Goal: Information Seeking & Learning: Learn about a topic

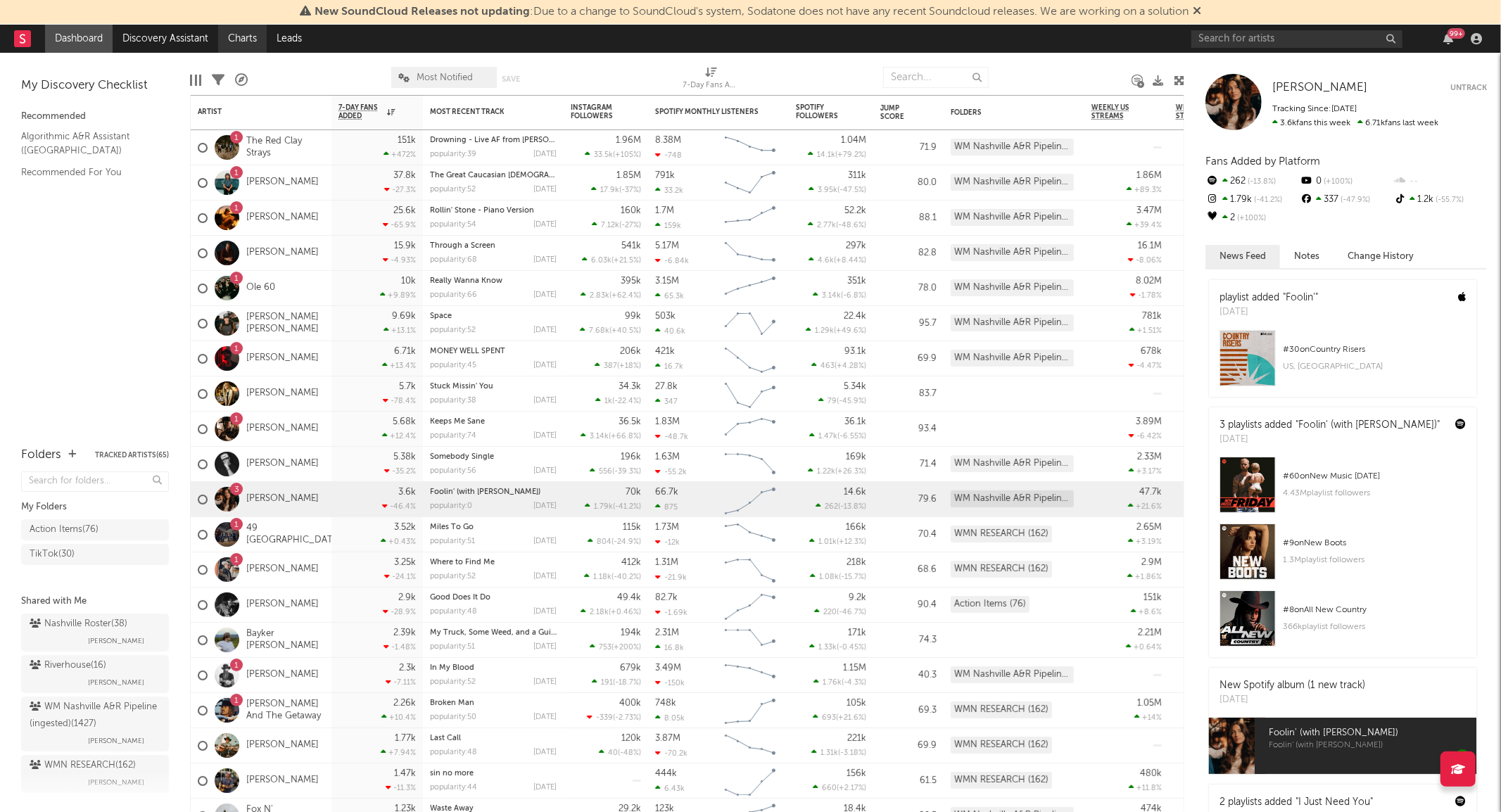
click at [249, 43] on link "Charts" at bounding box center [242, 39] width 48 height 28
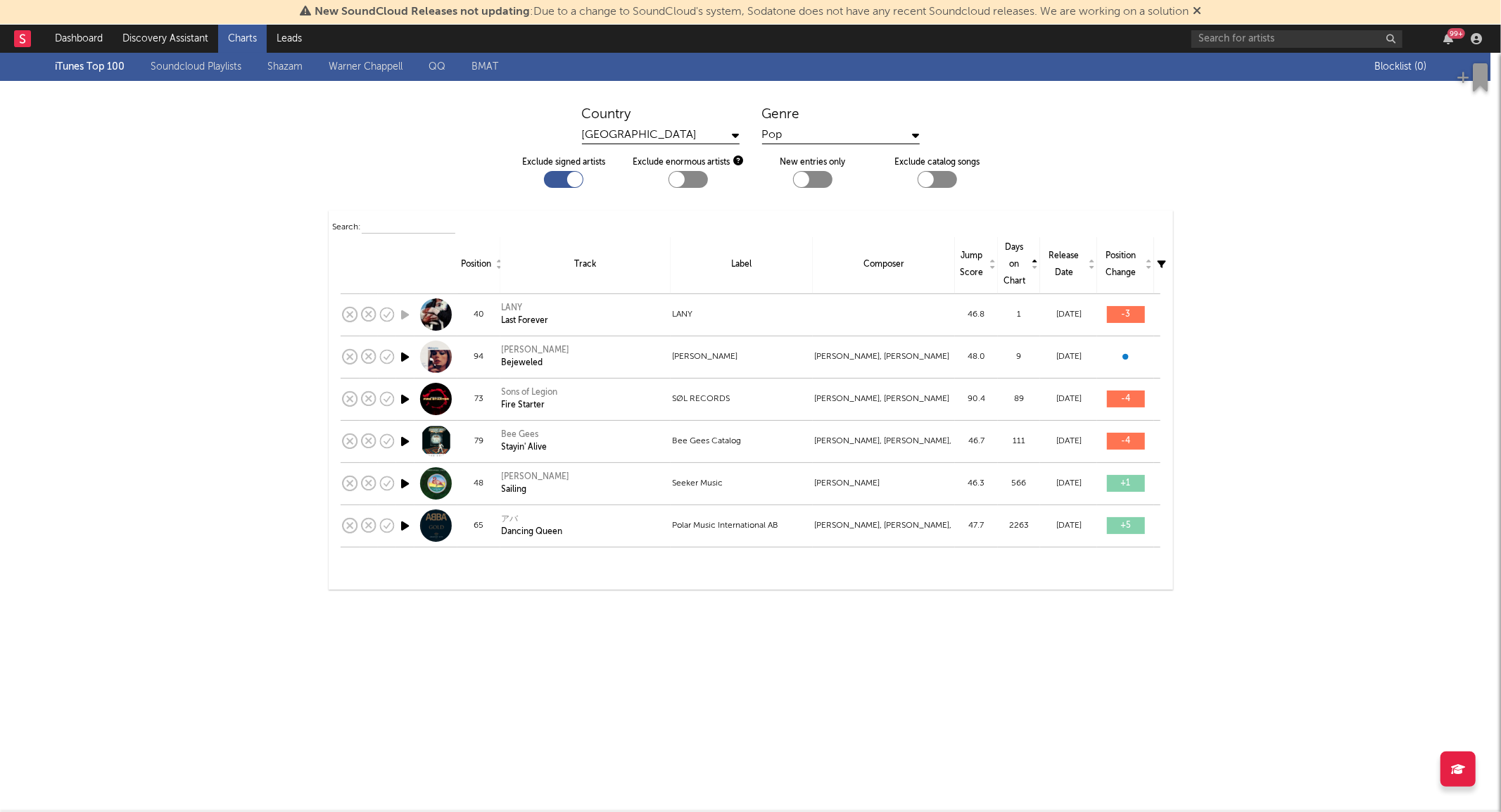
click at [567, 179] on div at bounding box center [575, 180] width 15 height 15
checkbox input "false"
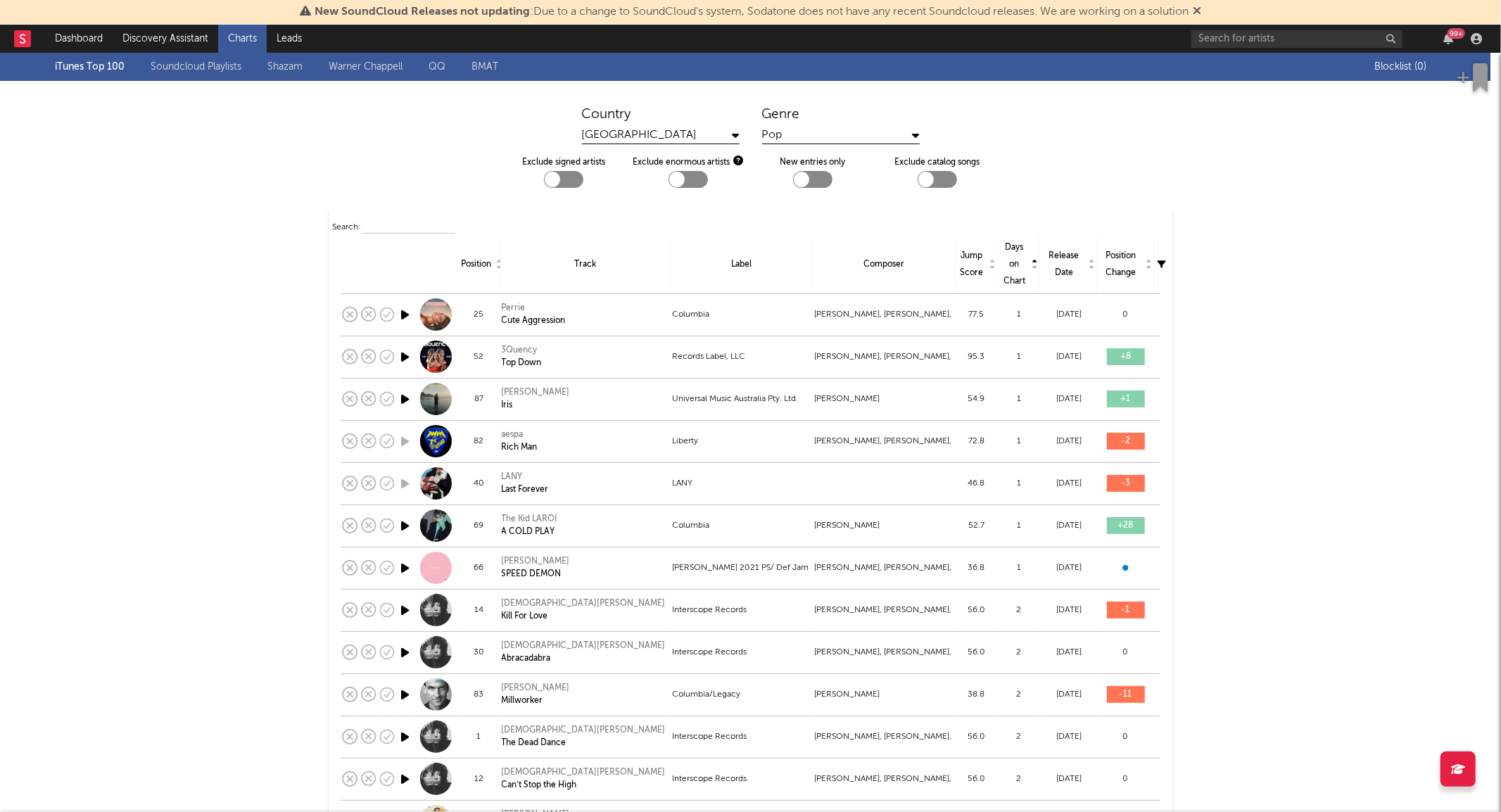
click at [480, 263] on div "Position" at bounding box center [479, 265] width 36 height 17
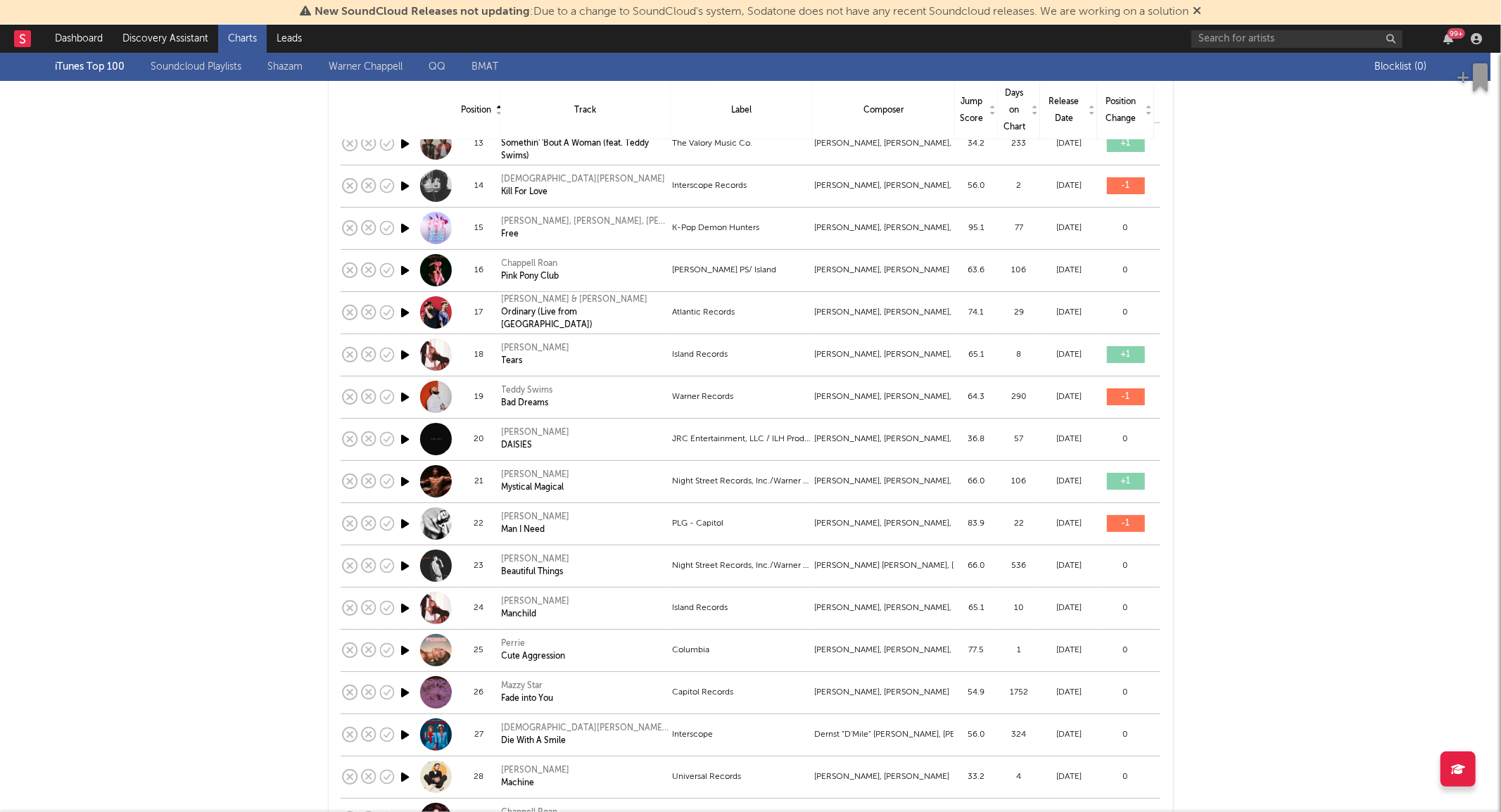
scroll to position [1478, 0]
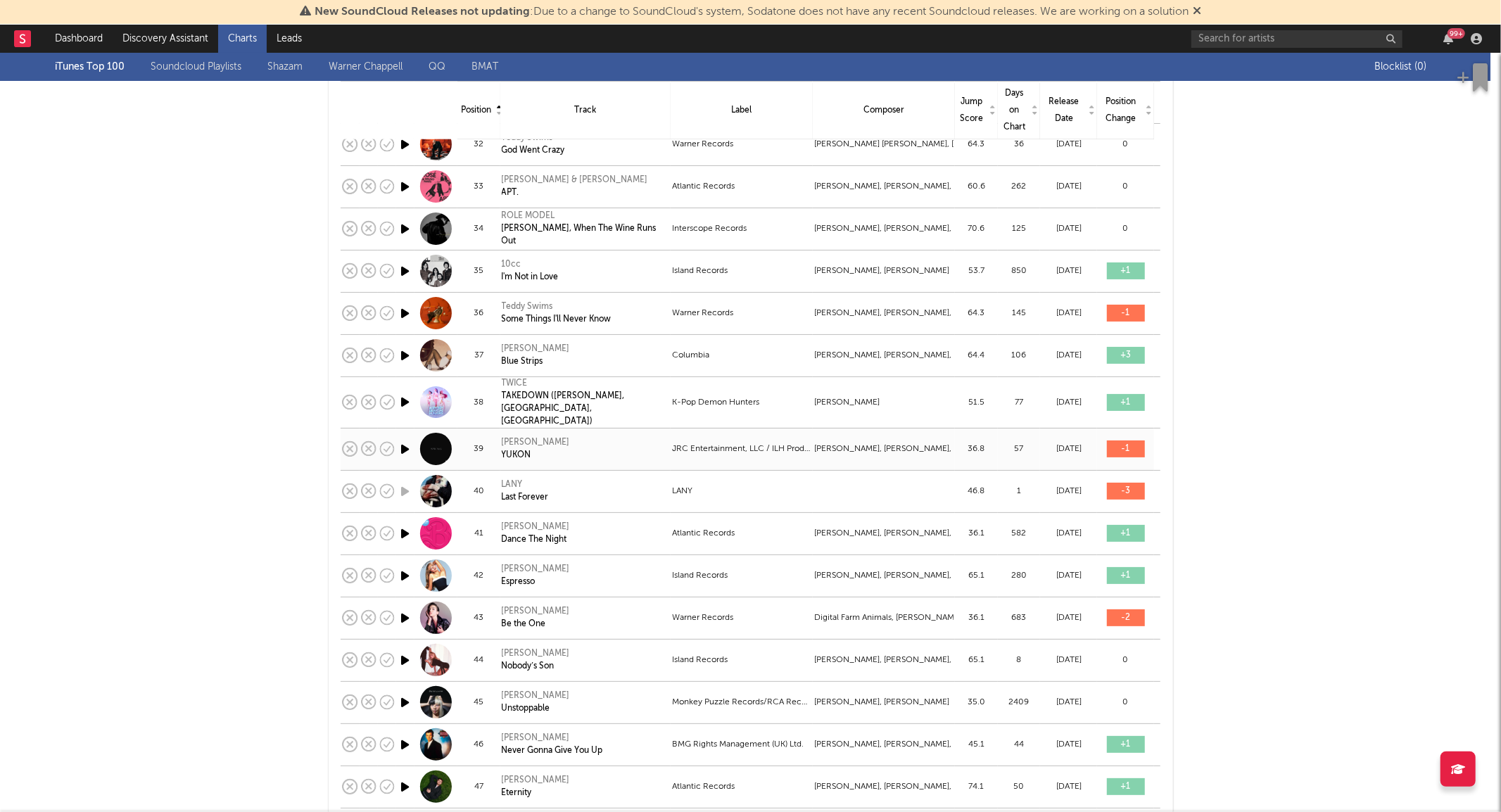
click at [1085, 431] on td "[DATE]" at bounding box center [1069, 448] width 57 height 43
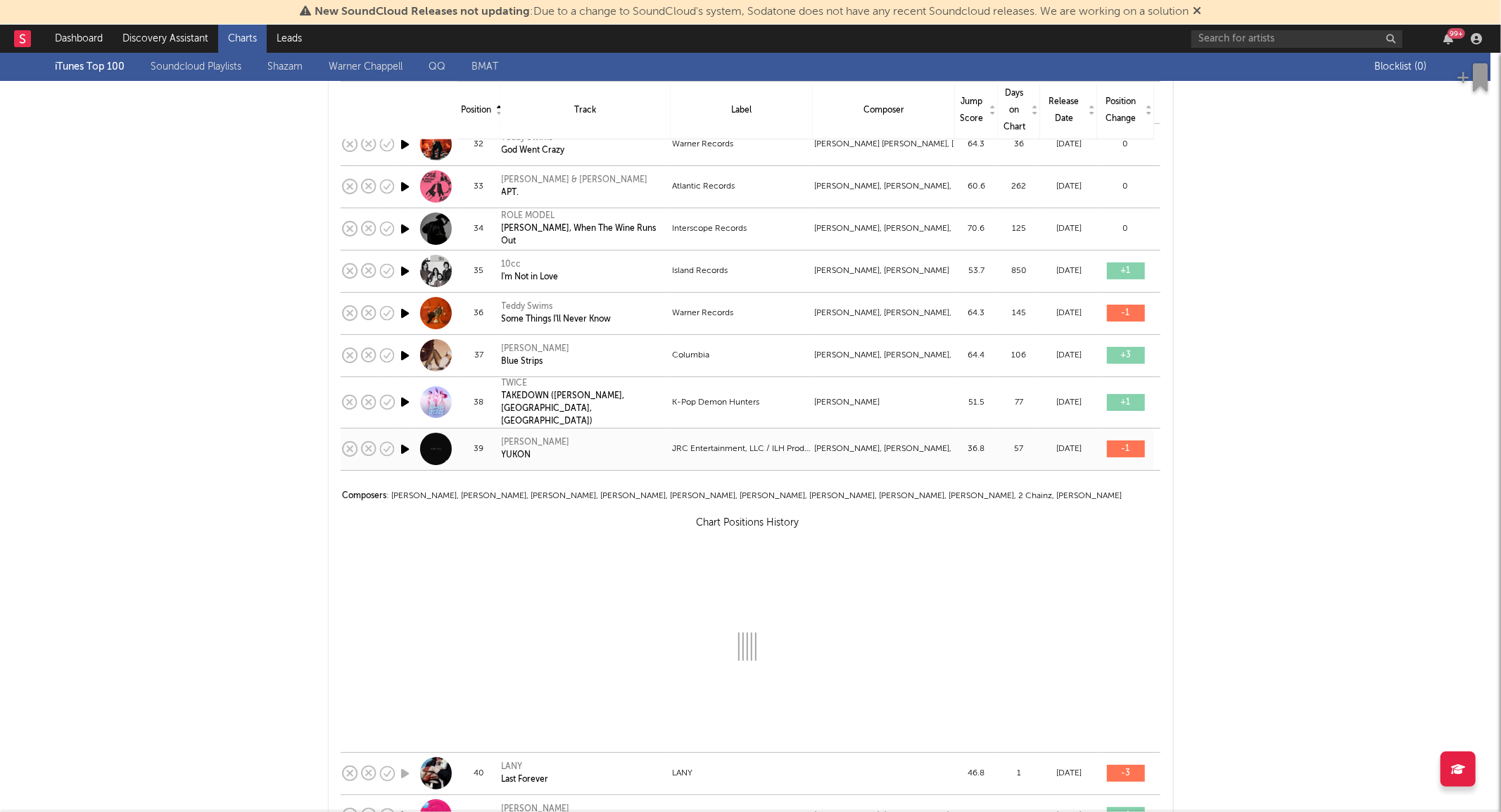
select select "View all"
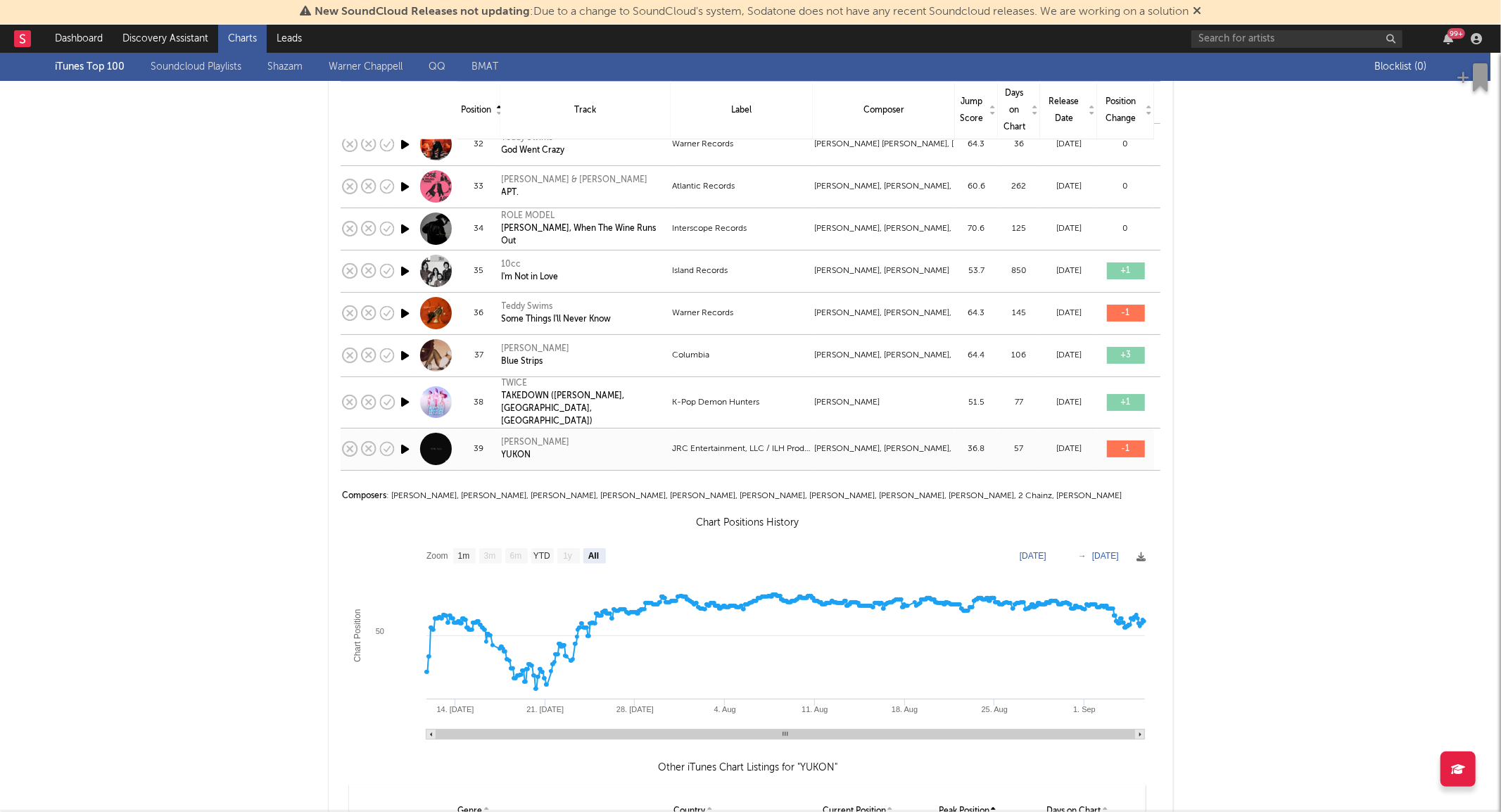
scroll to position [1600, 0]
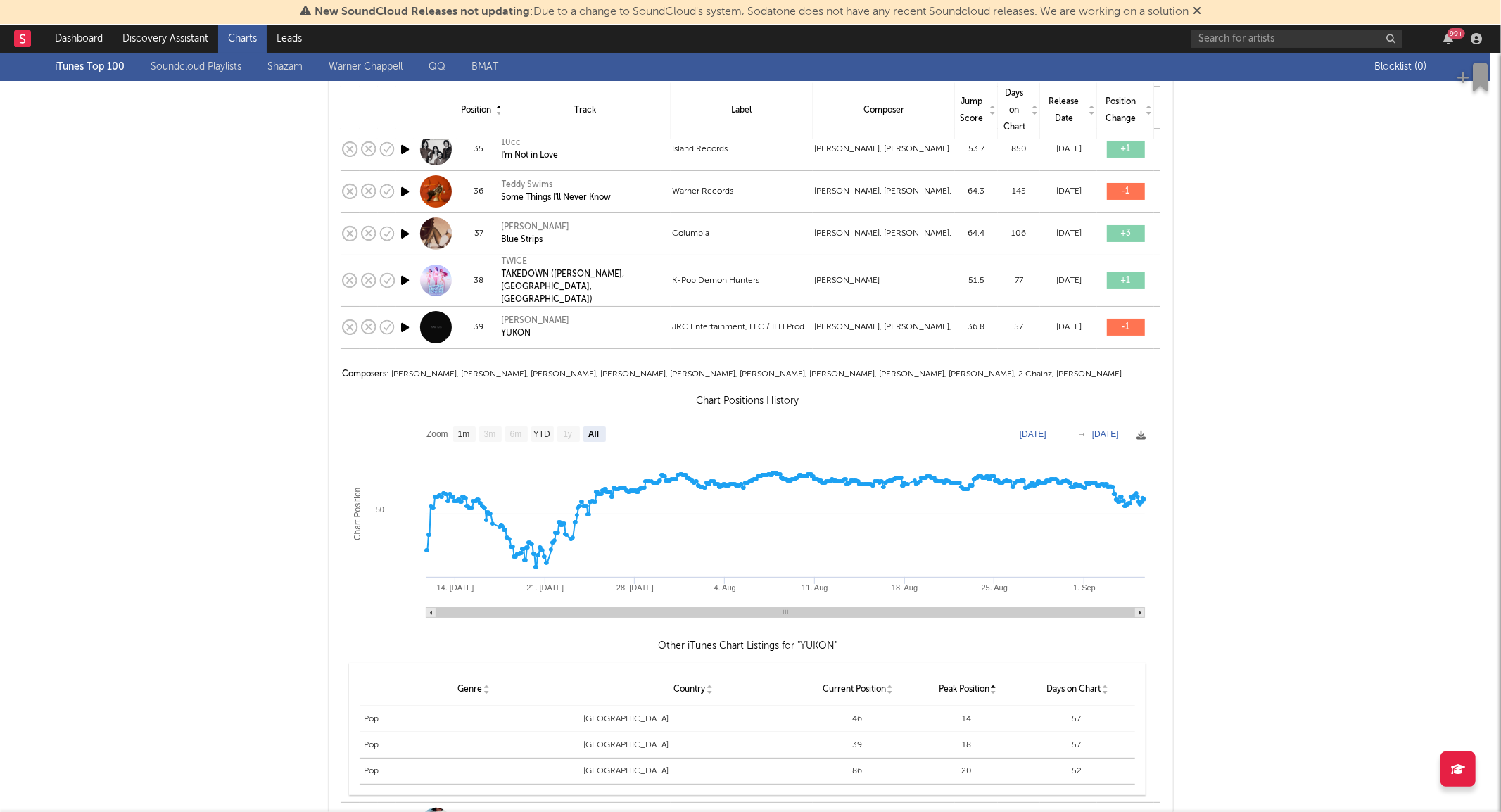
click at [442, 429] on text "Zoom" at bounding box center [437, 434] width 22 height 9
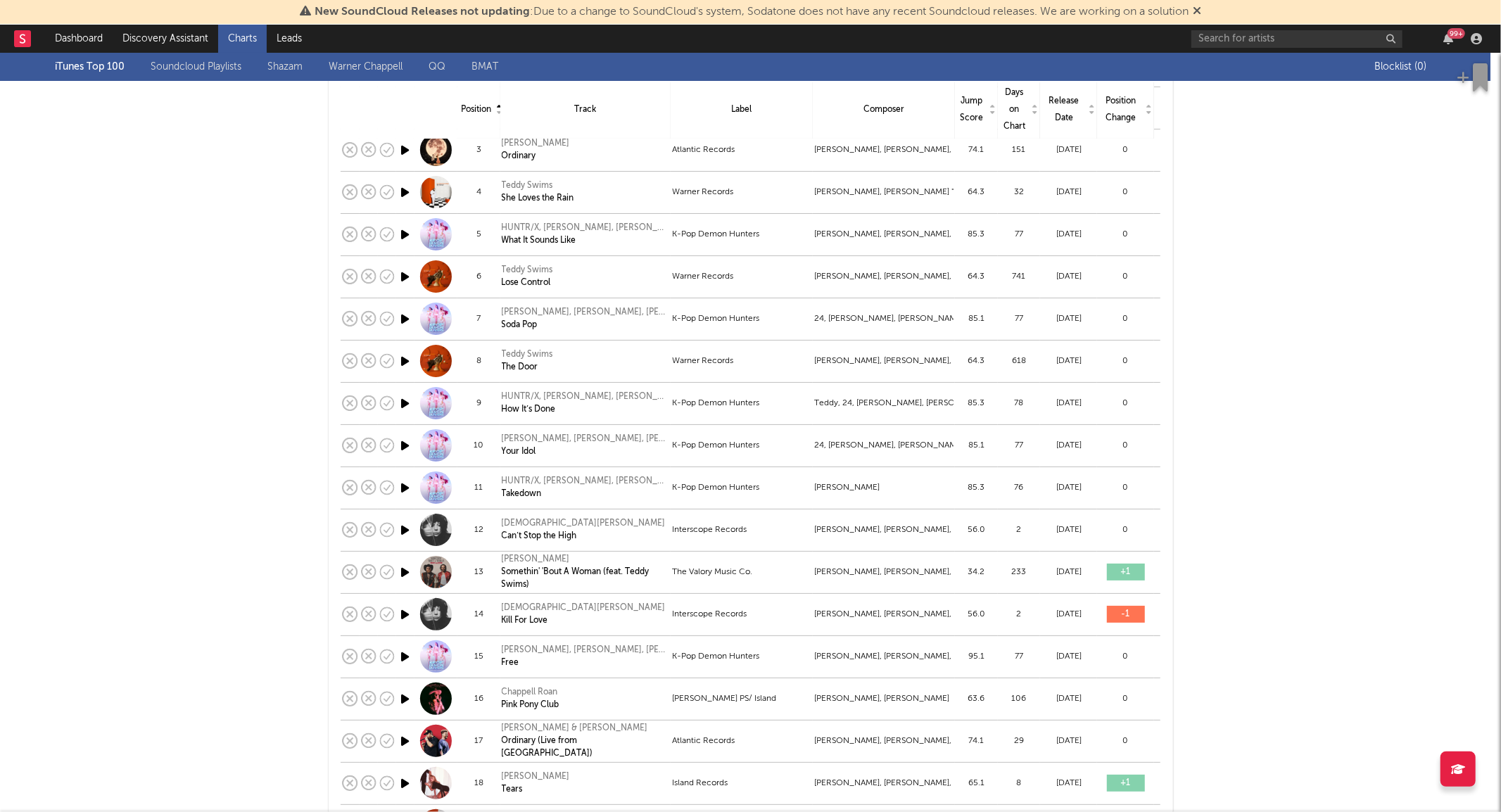
scroll to position [0, 0]
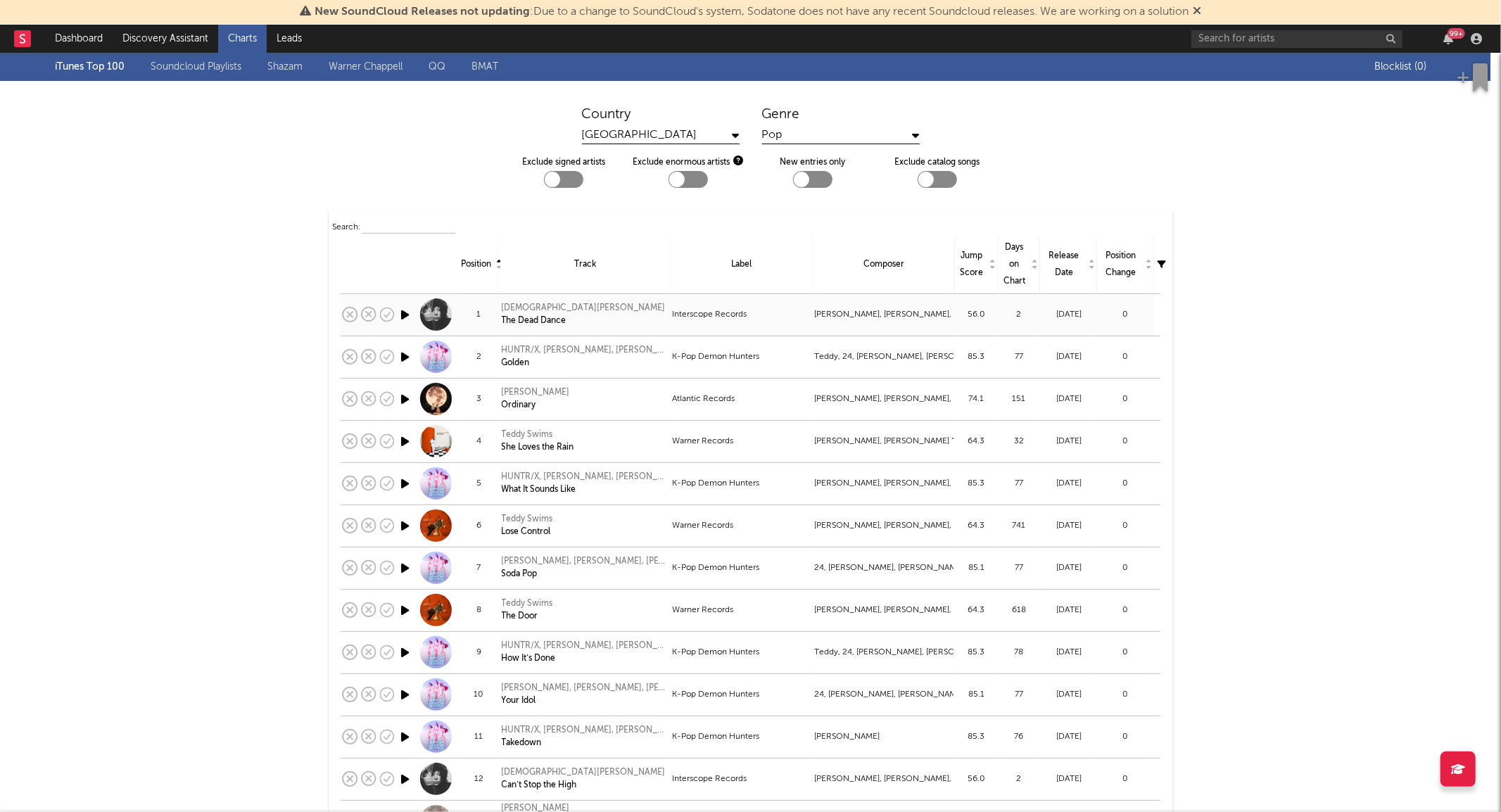
click at [987, 326] on td "56.0" at bounding box center [976, 314] width 43 height 43
select select "View all"
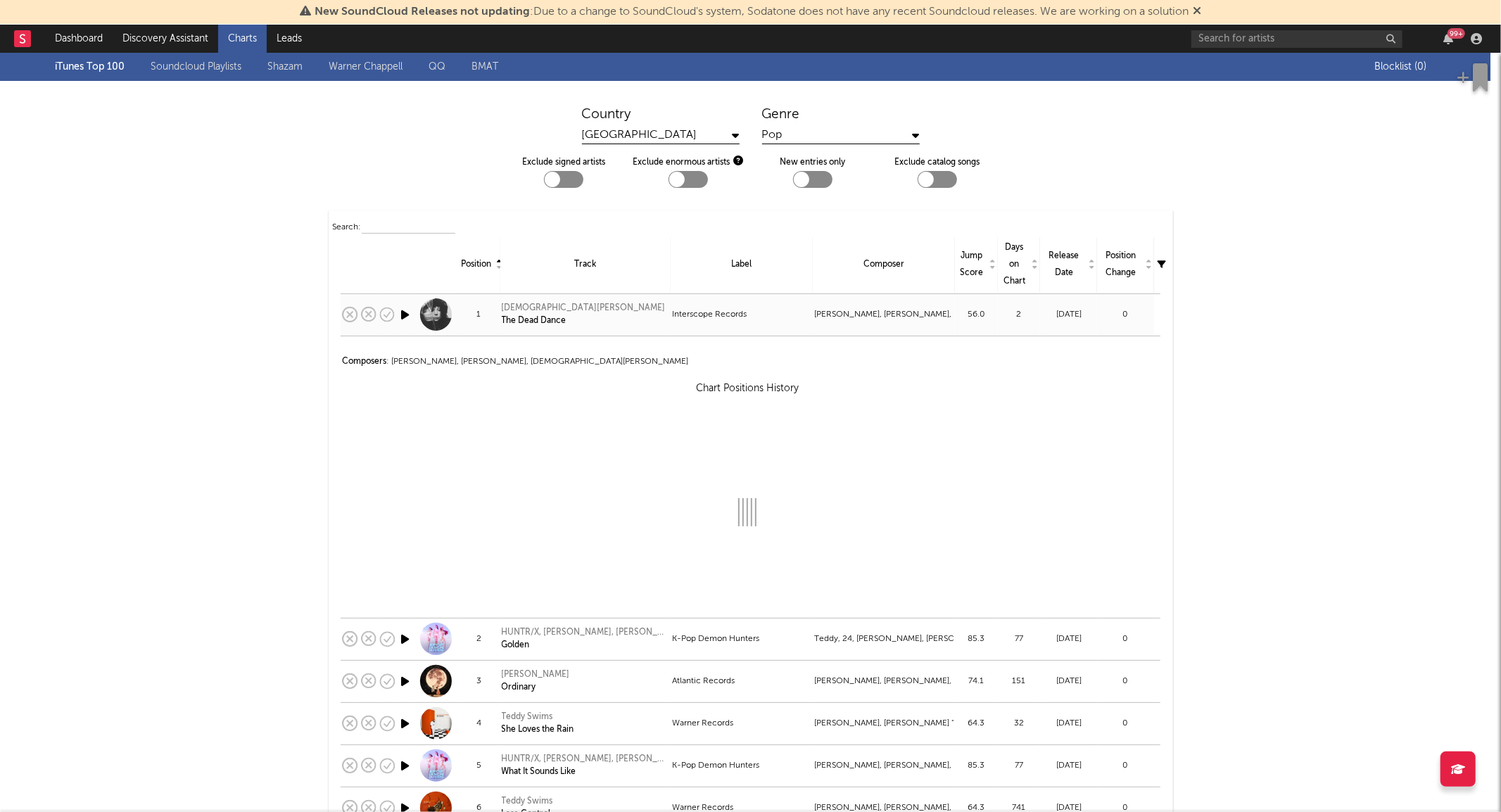
select select "View all"
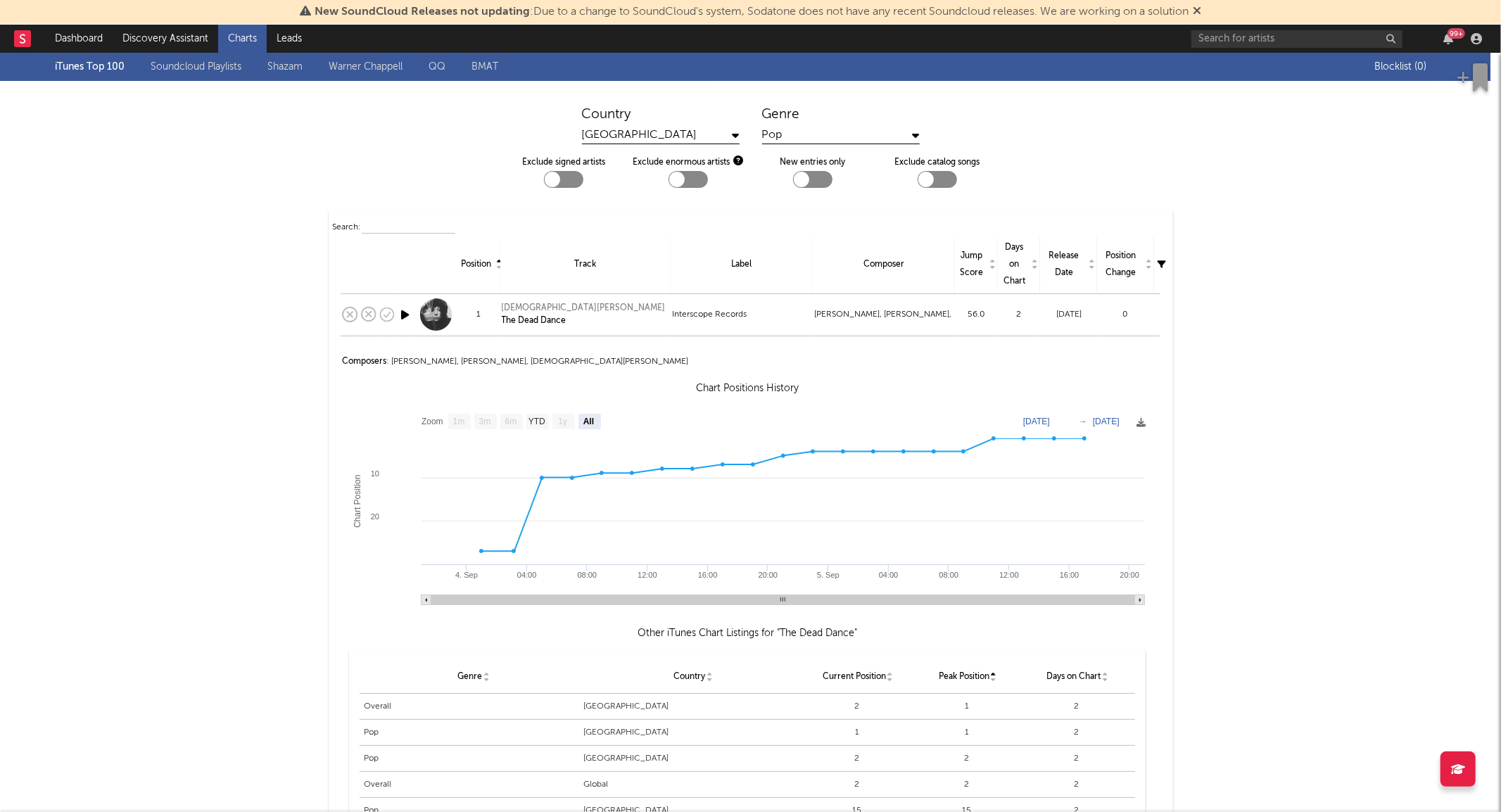
click at [925, 230] on div "Search:" at bounding box center [751, 227] width 836 height 17
click at [613, 331] on td "[DEMOGRAPHIC_DATA][PERSON_NAME] The Dead Dance" at bounding box center [585, 314] width 170 height 43
select select "View all"
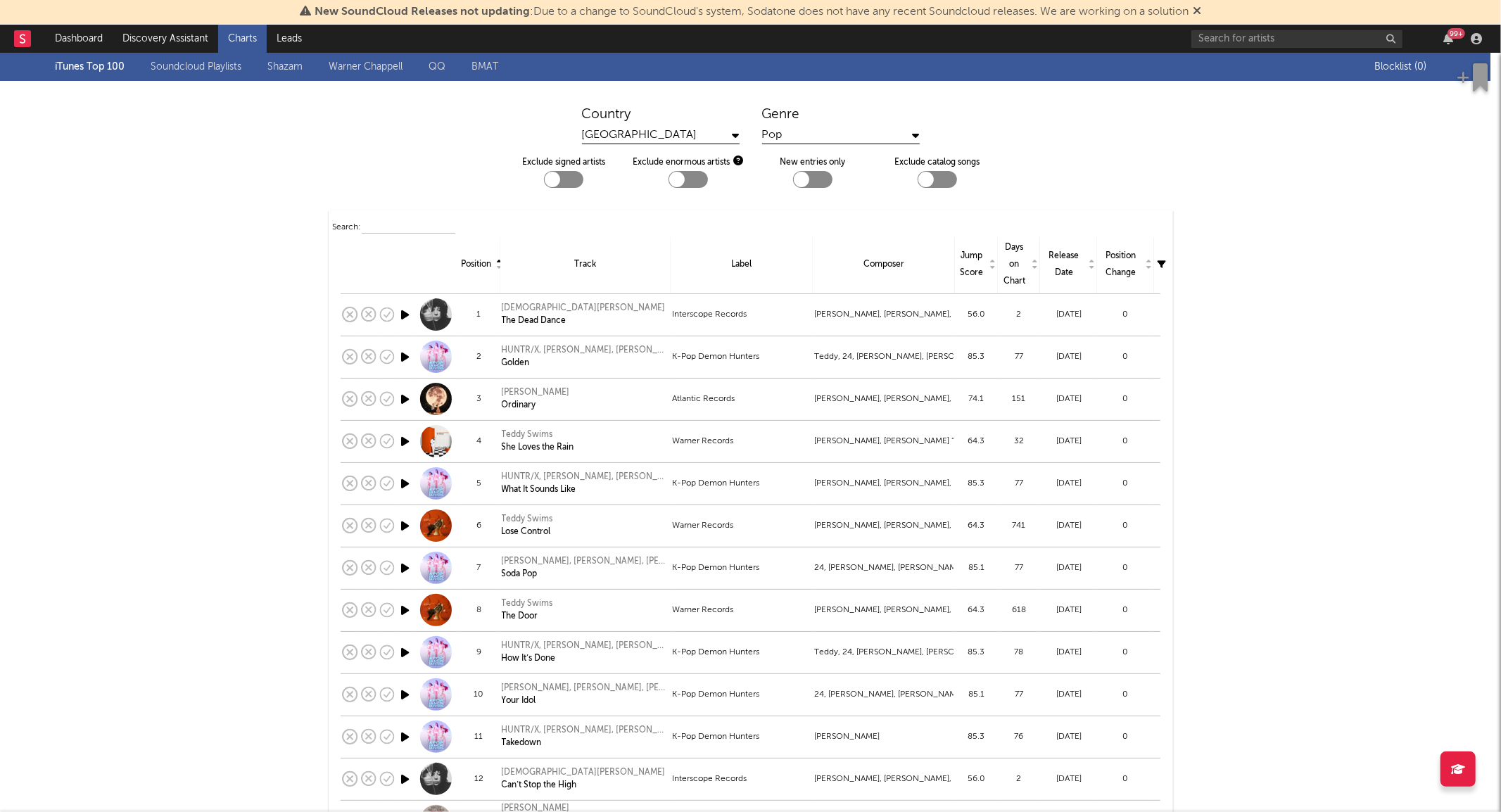
click at [1018, 256] on div "Days on Chart" at bounding box center [1020, 265] width 36 height 51
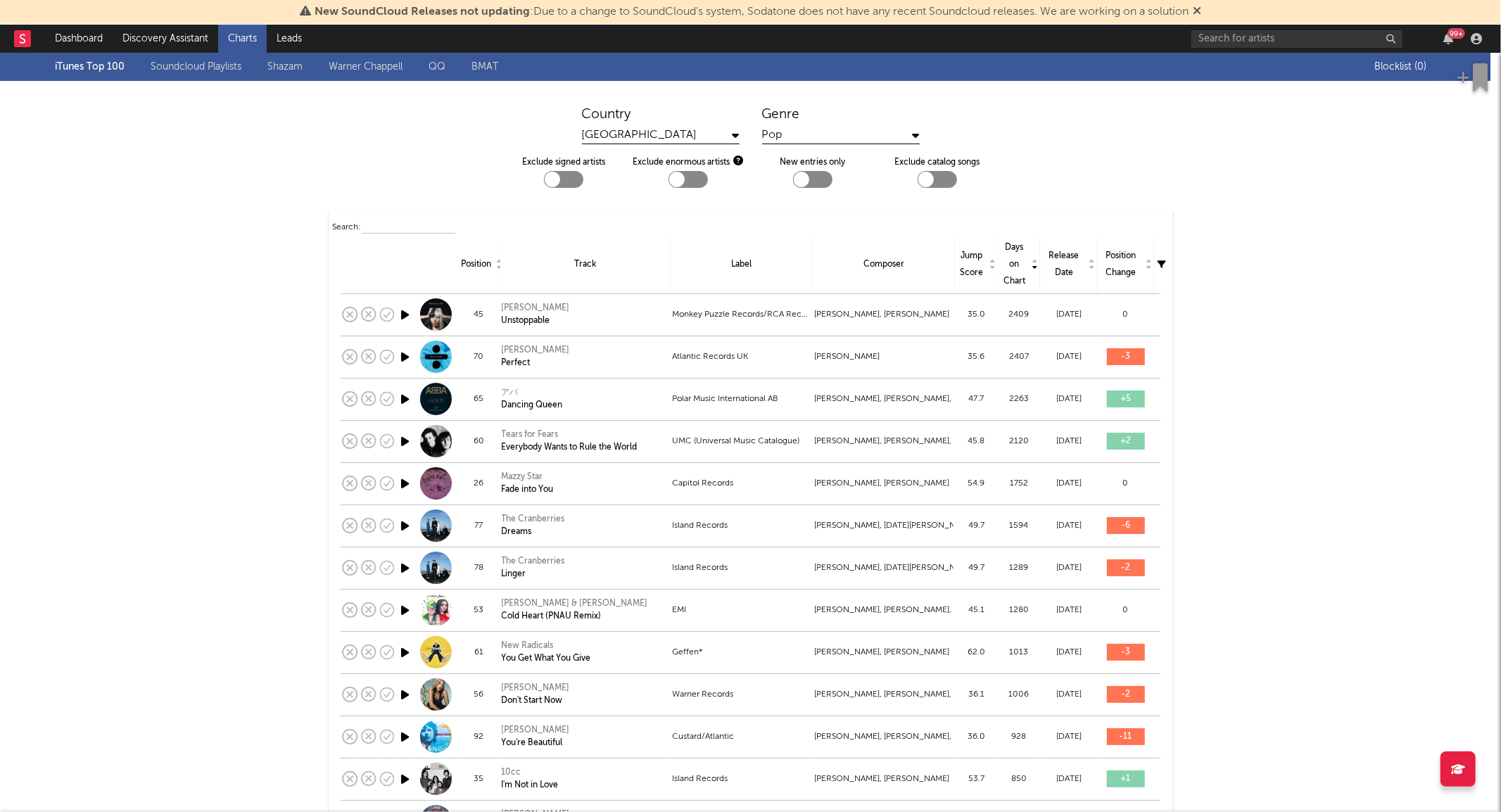
click at [1018, 256] on div "Days on Chart" at bounding box center [1020, 265] width 36 height 51
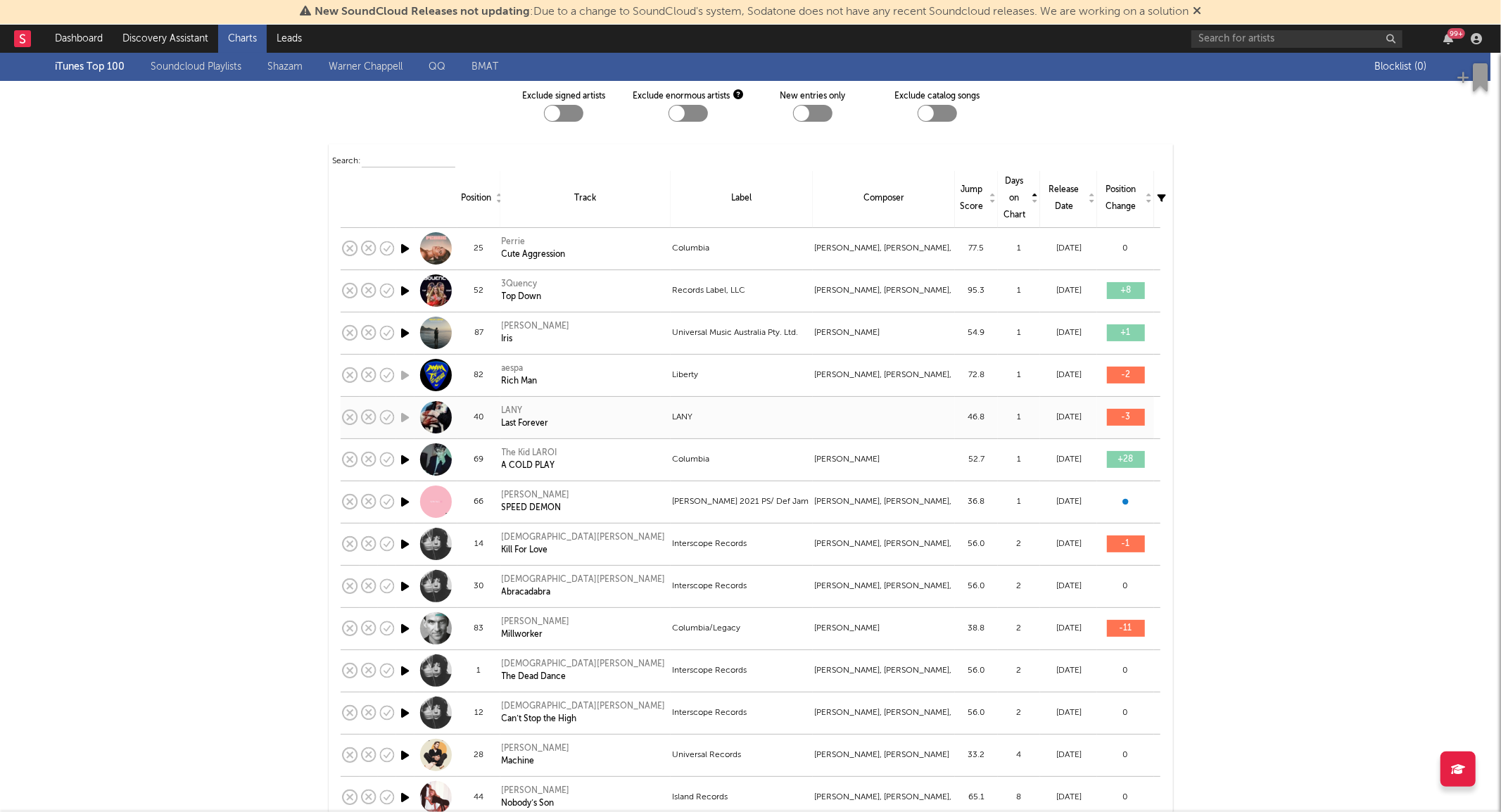
scroll to position [57, 0]
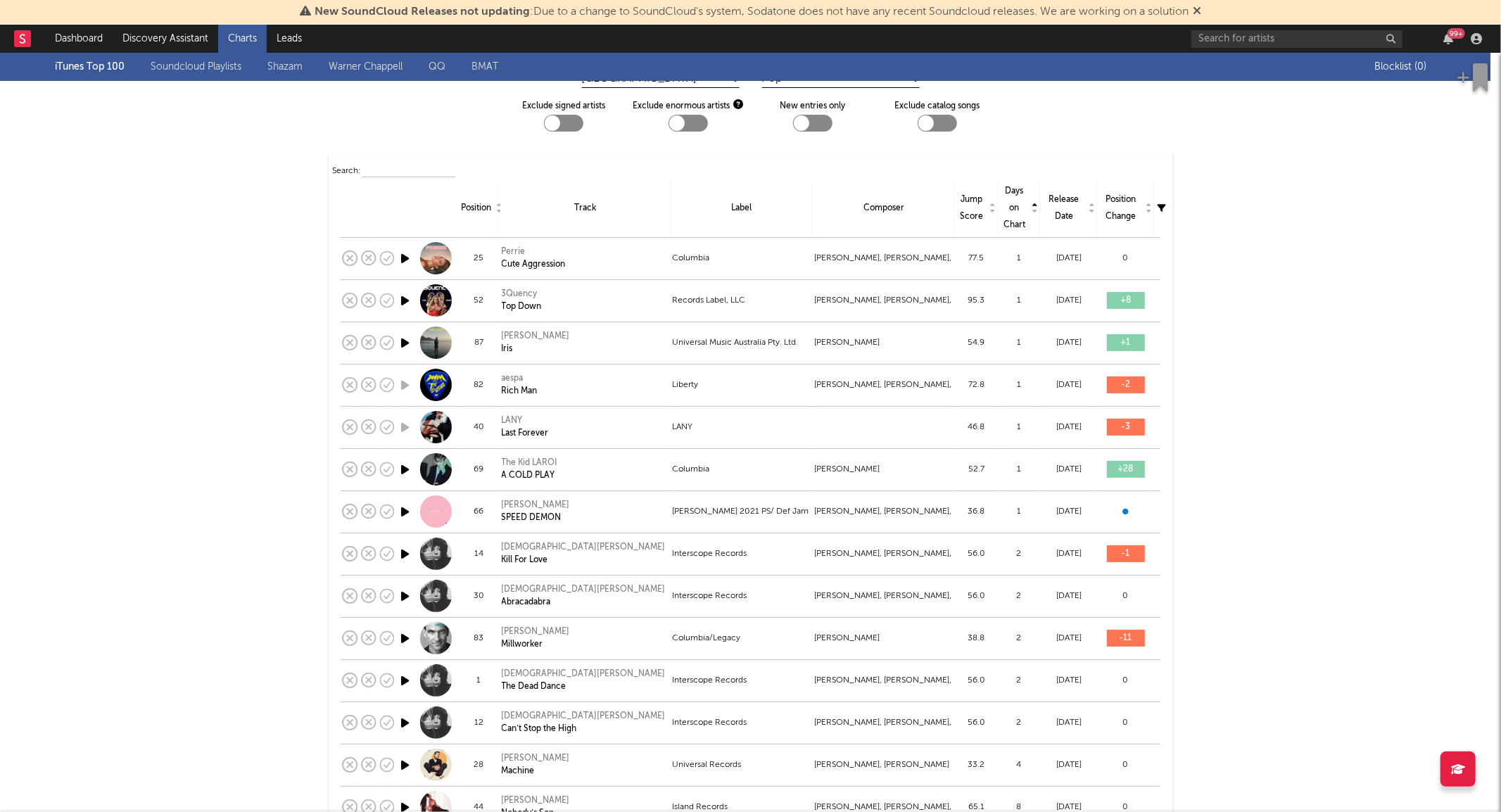
click at [550, 117] on div at bounding box center [552, 123] width 15 height 15
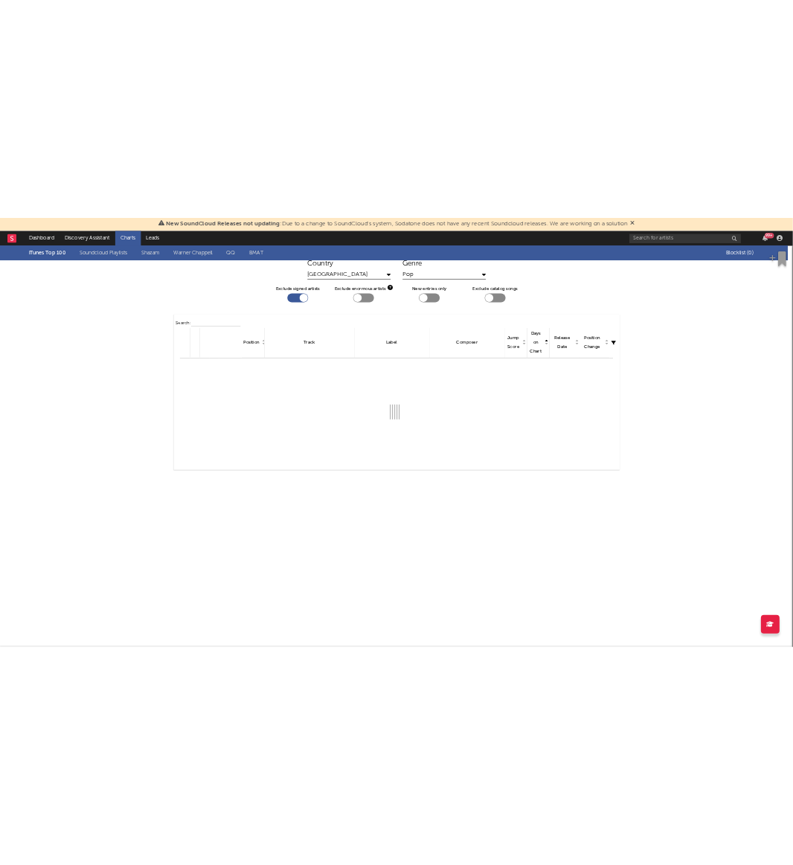
scroll to position [30, 0]
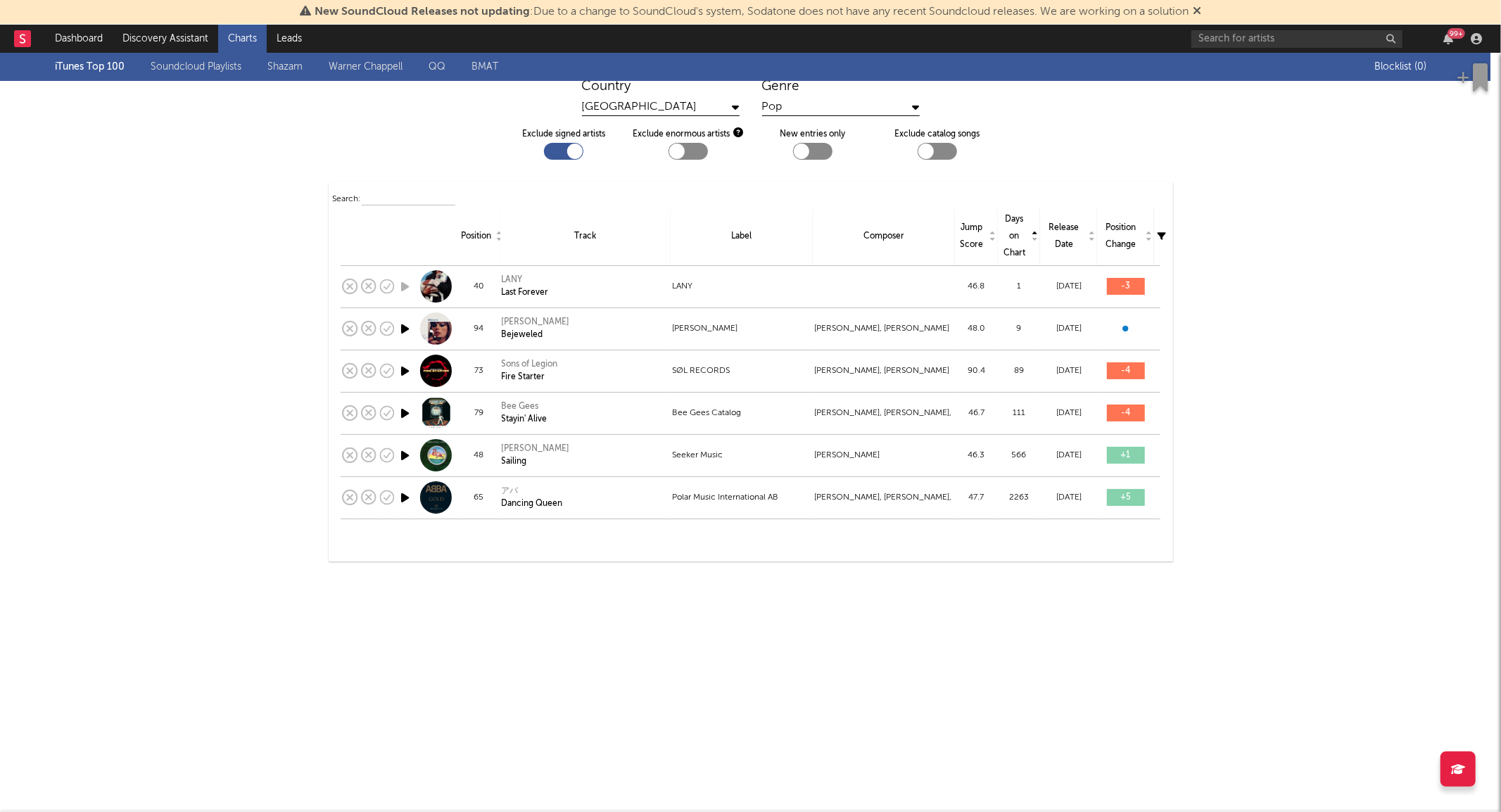
click at [580, 147] on div "Exclude signed artists" at bounding box center [564, 143] width 83 height 34
click at [566, 142] on label "Exclude signed artists" at bounding box center [564, 134] width 83 height 17
click at [549, 155] on div at bounding box center [564, 151] width 40 height 17
checkbox input "false"
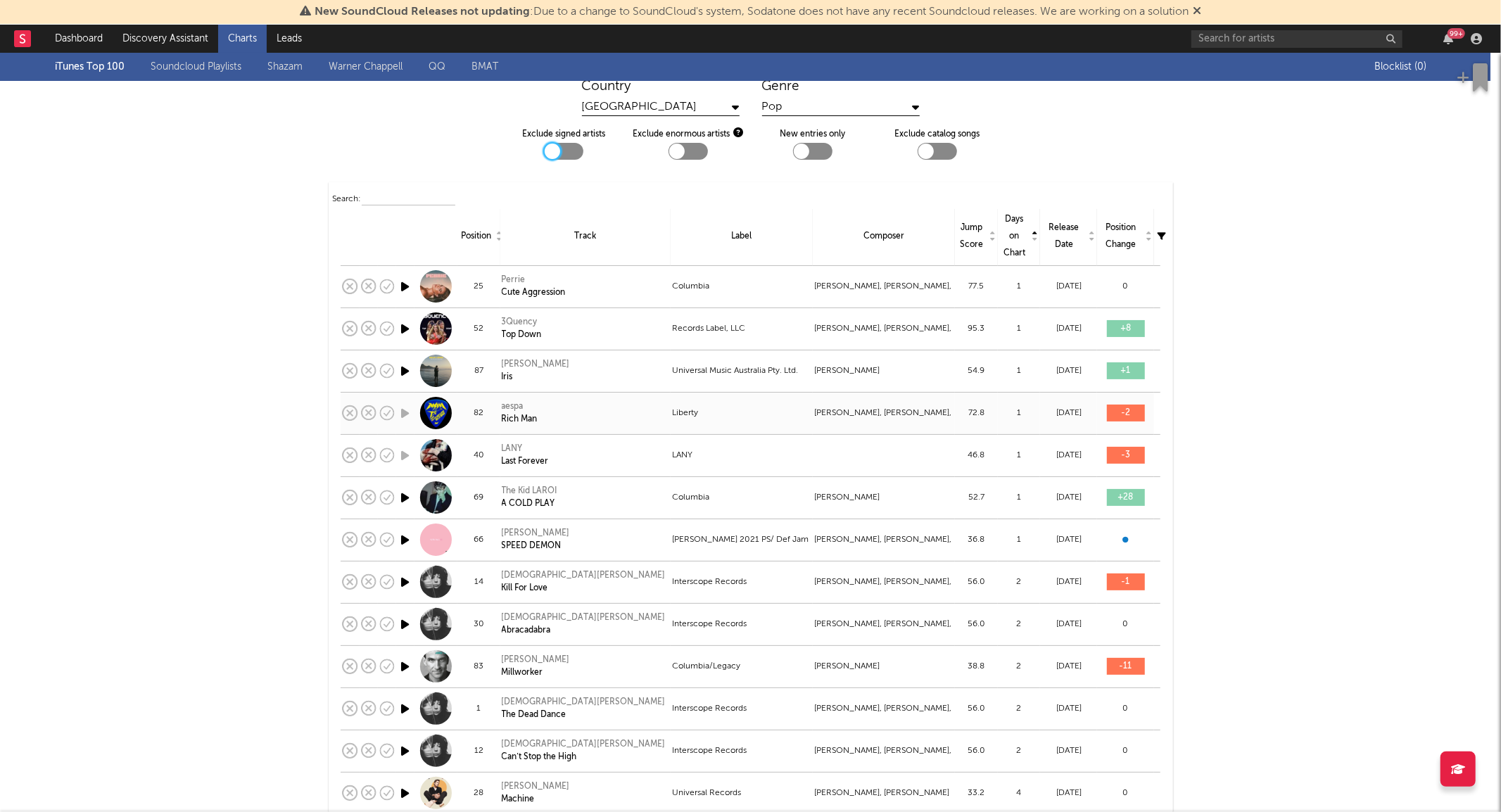
click at [507, 406] on div "aespa" at bounding box center [520, 406] width 36 height 12
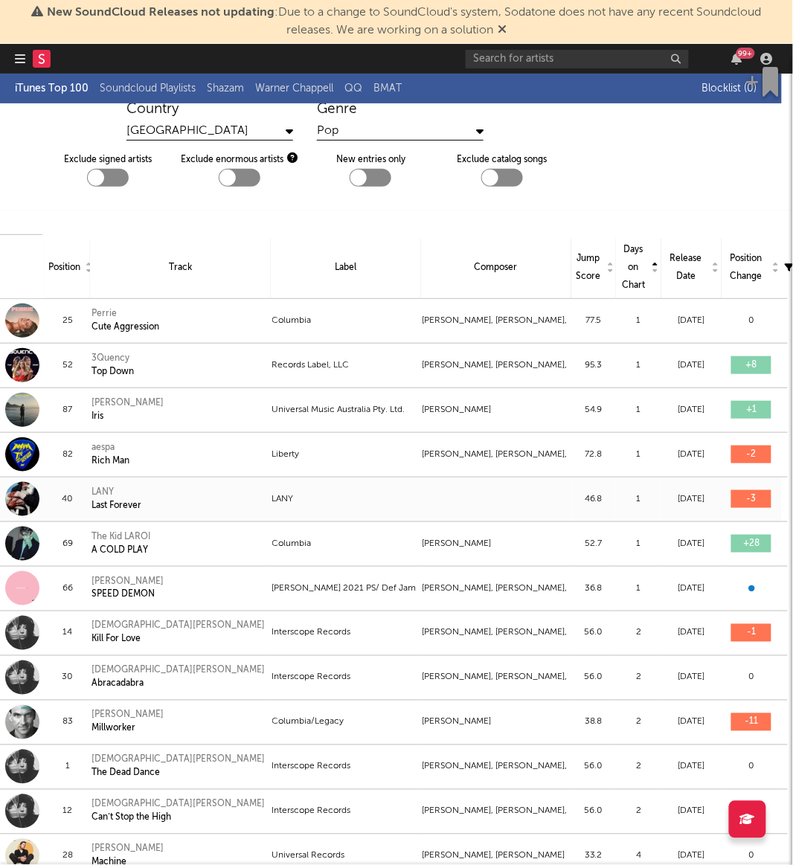
scroll to position [30, 92]
click at [510, 489] on td at bounding box center [495, 499] width 150 height 45
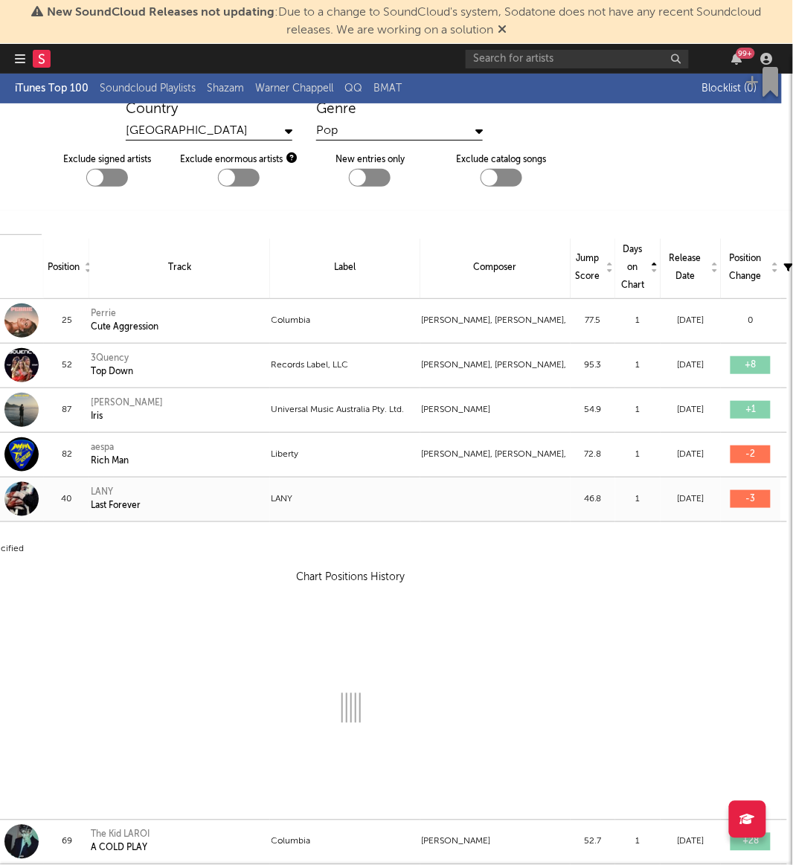
select select "View all"
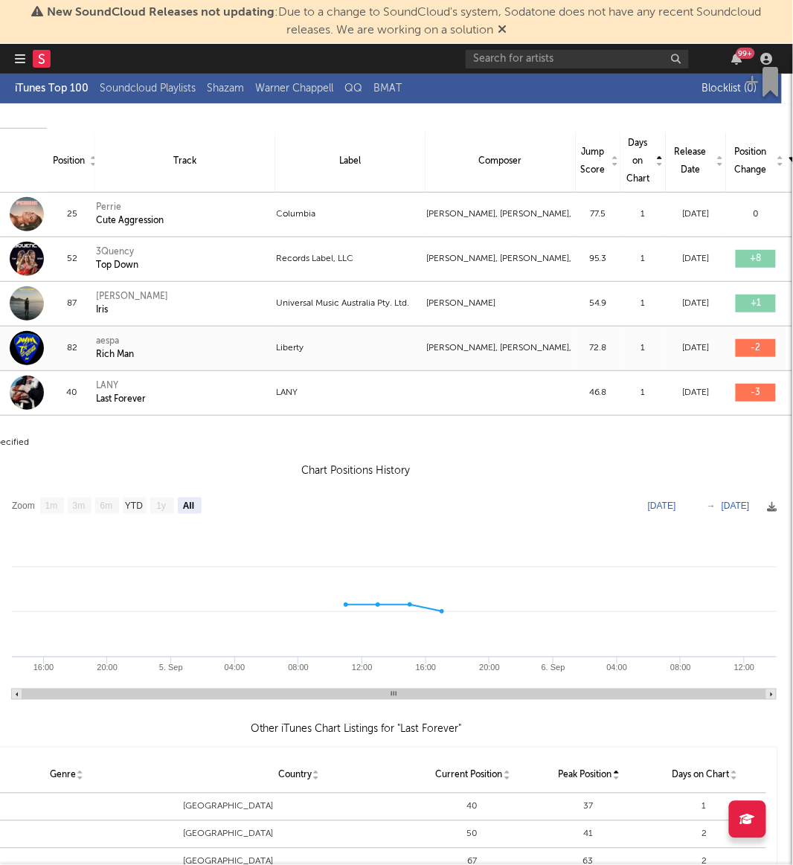
scroll to position [137, 86]
click at [464, 392] on div at bounding box center [501, 392] width 147 height 18
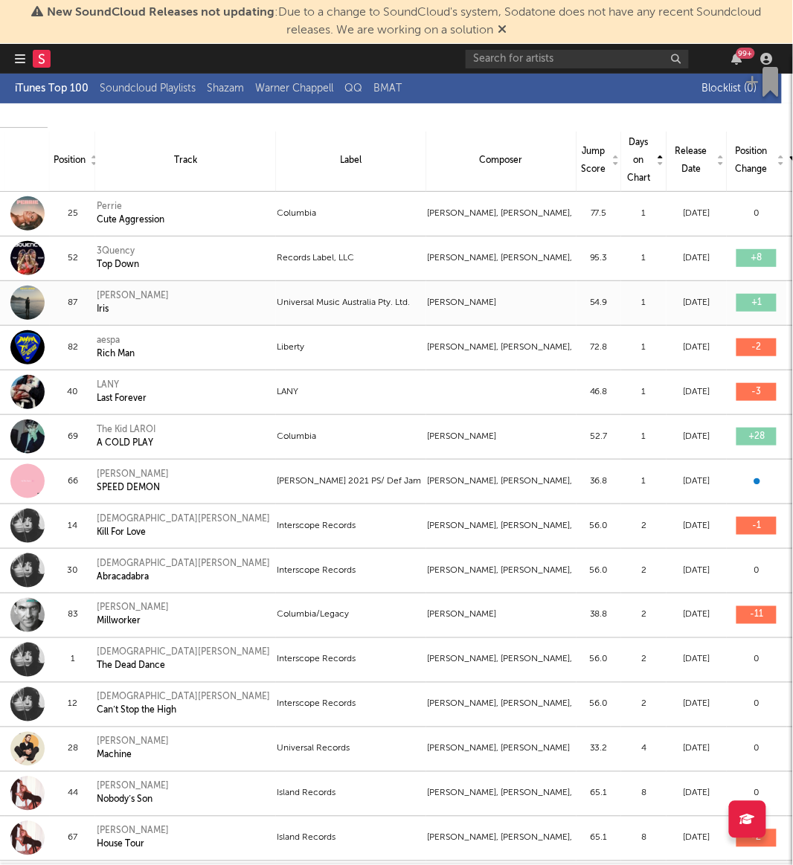
scroll to position [0, 86]
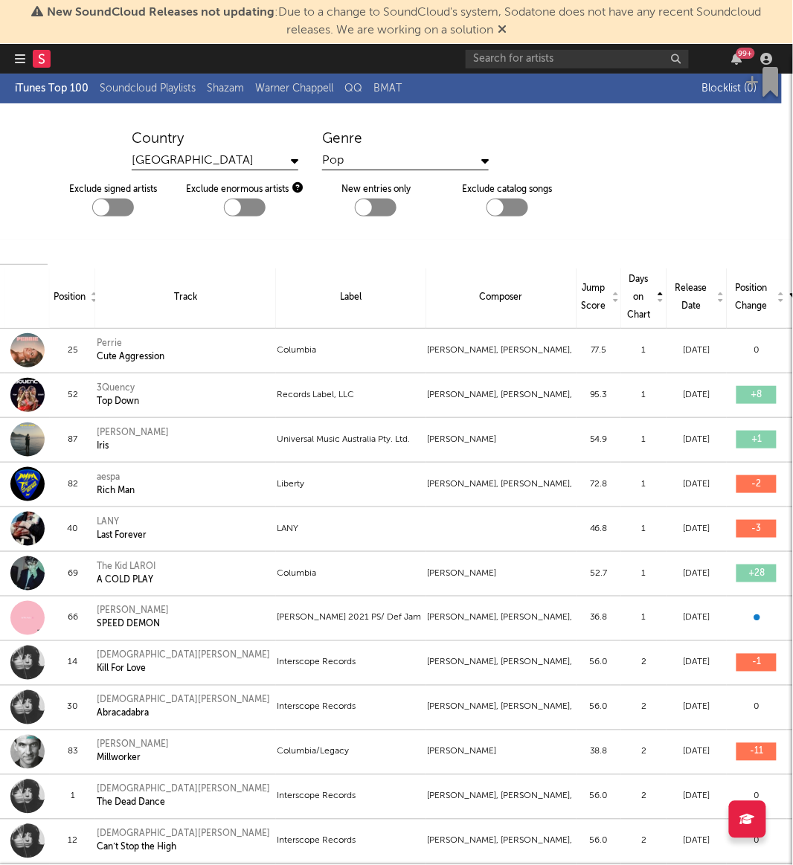
click at [361, 165] on div "Pop" at bounding box center [405, 161] width 167 height 19
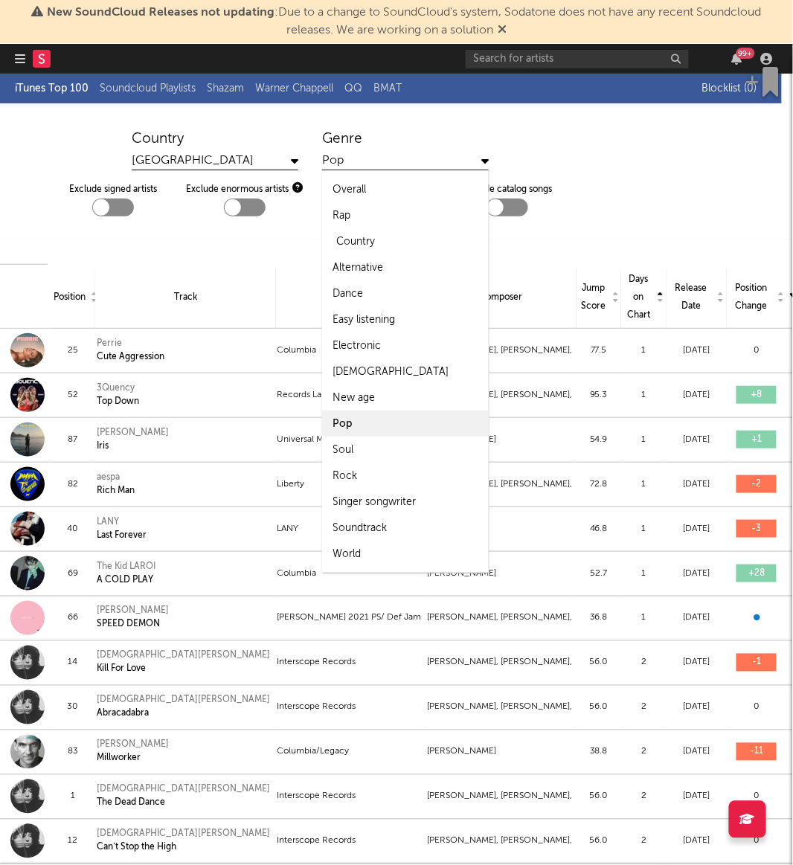
click at [362, 240] on div "Country" at bounding box center [355, 242] width 39 height 18
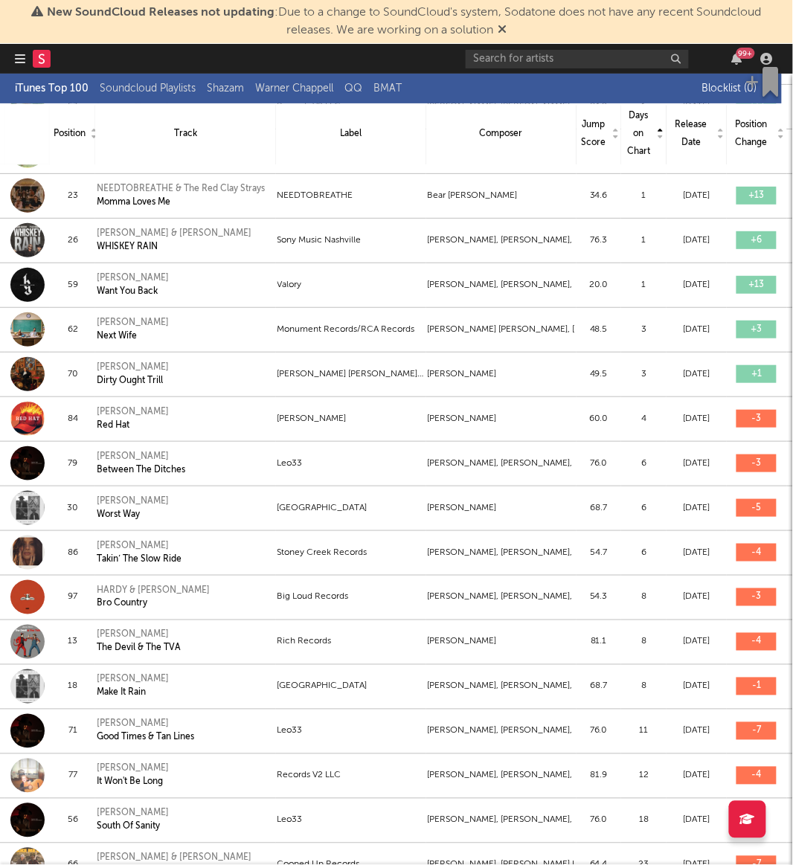
scroll to position [692, 86]
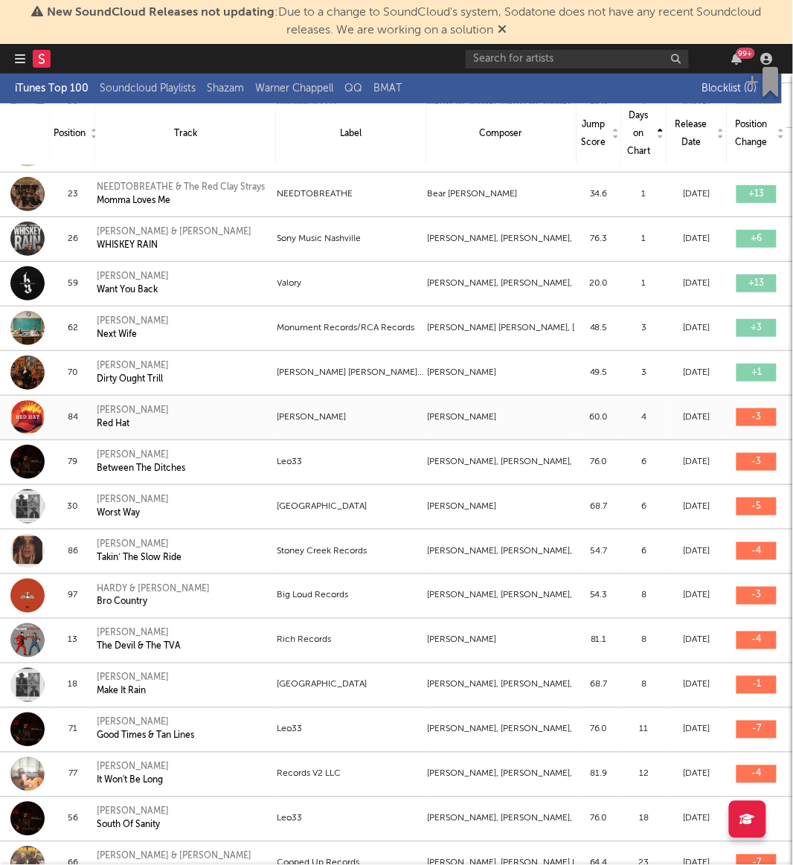
click at [379, 414] on div "[PERSON_NAME]" at bounding box center [351, 418] width 147 height 18
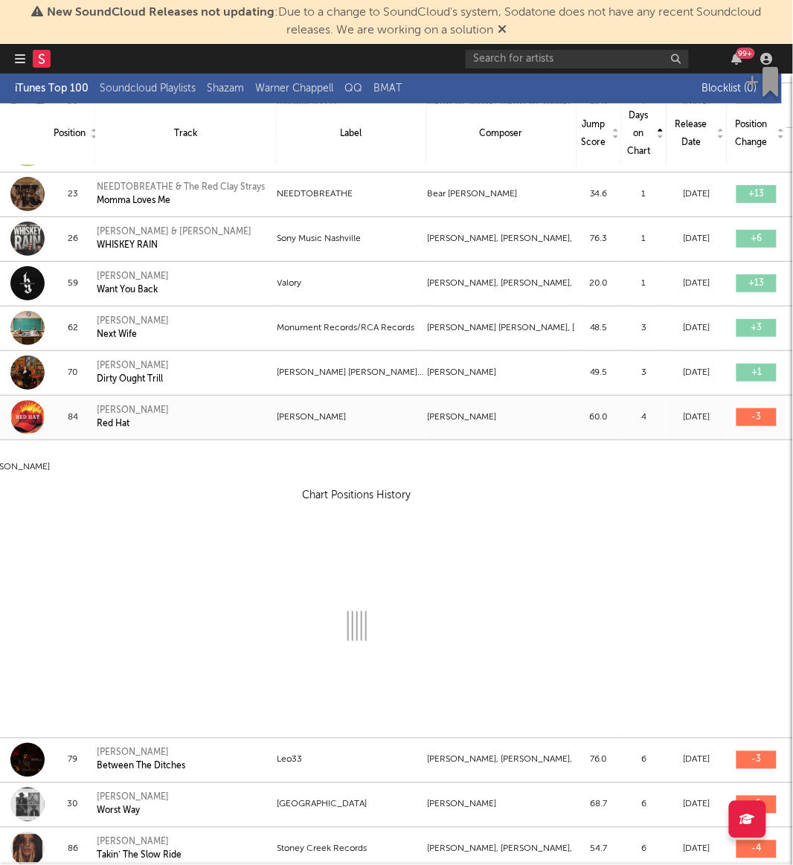
select select "View all"
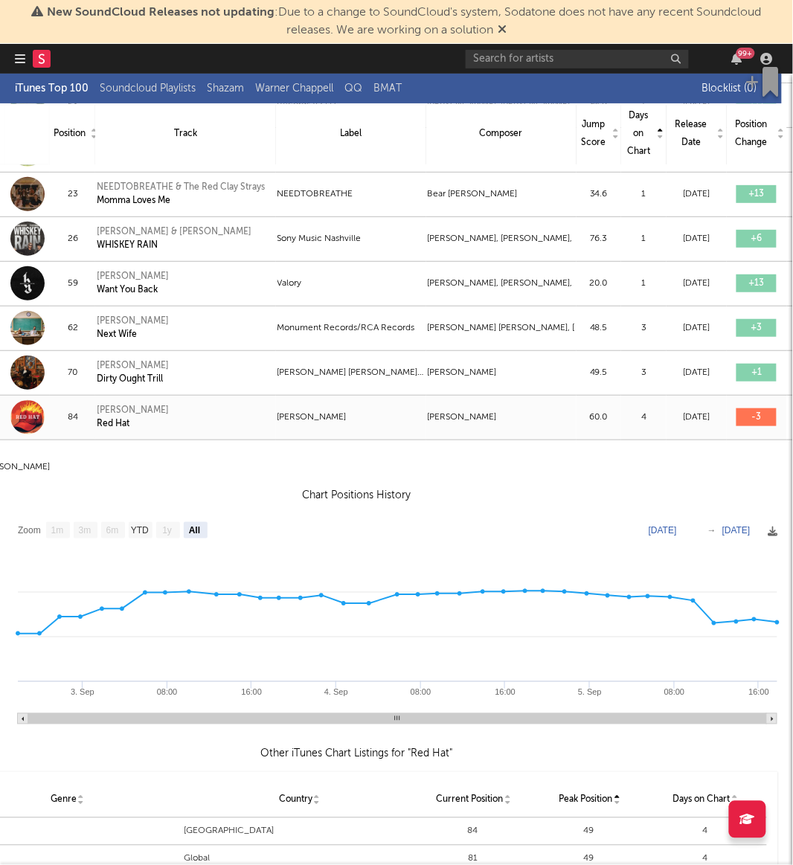
click at [234, 417] on div "[PERSON_NAME] Red Hat" at bounding box center [185, 417] width 177 height 27
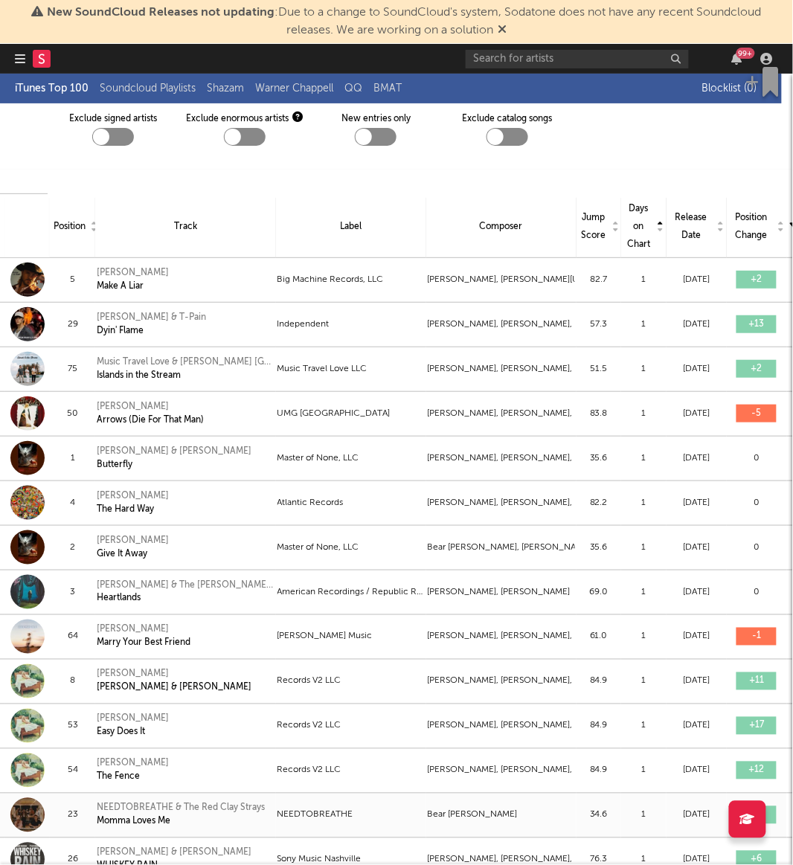
scroll to position [70, 86]
click at [97, 134] on div at bounding box center [101, 137] width 16 height 16
checkbox input "true"
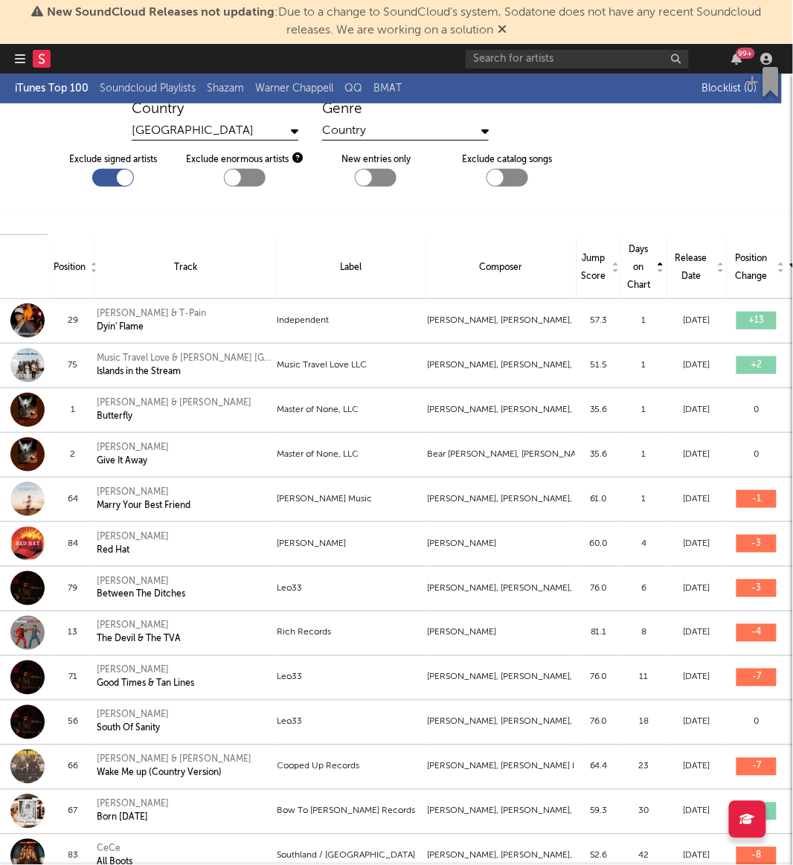
scroll to position [70, 86]
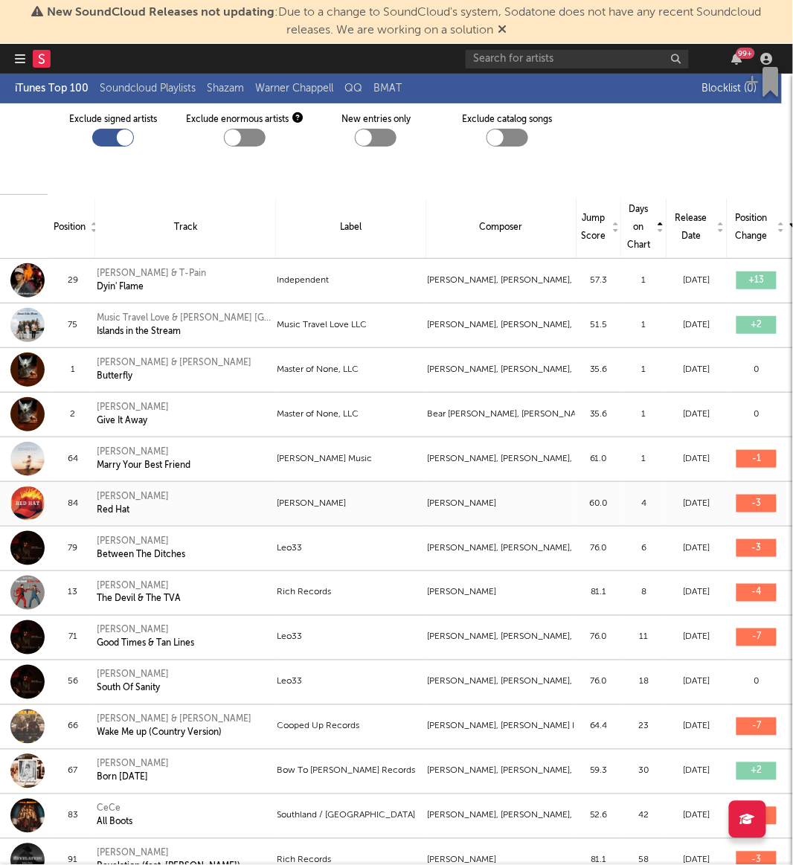
click at [37, 504] on div at bounding box center [27, 504] width 34 height 34
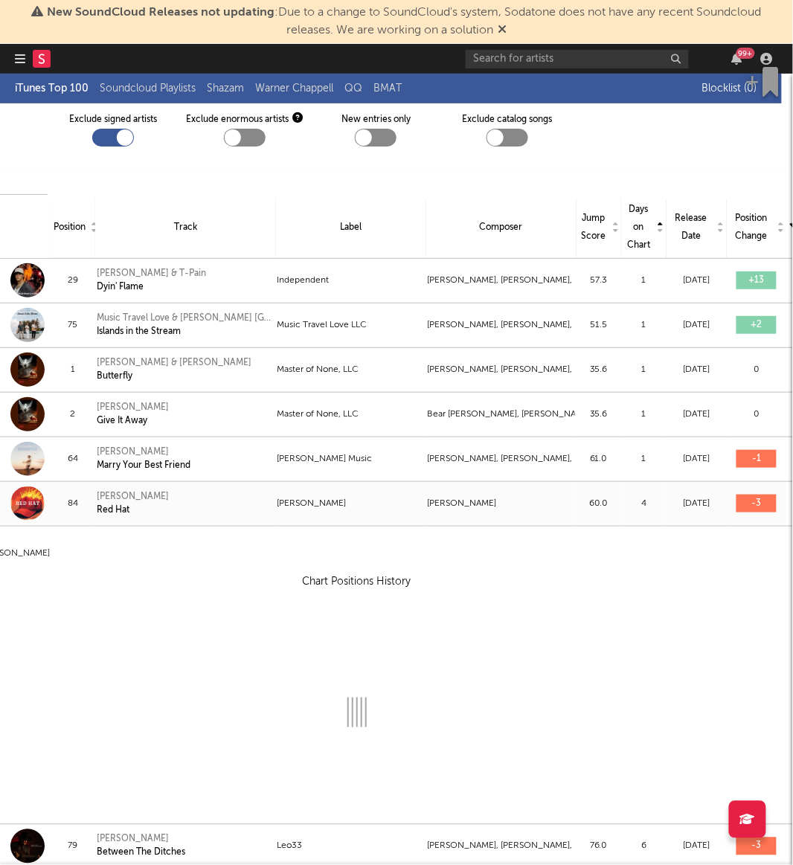
select select "View all"
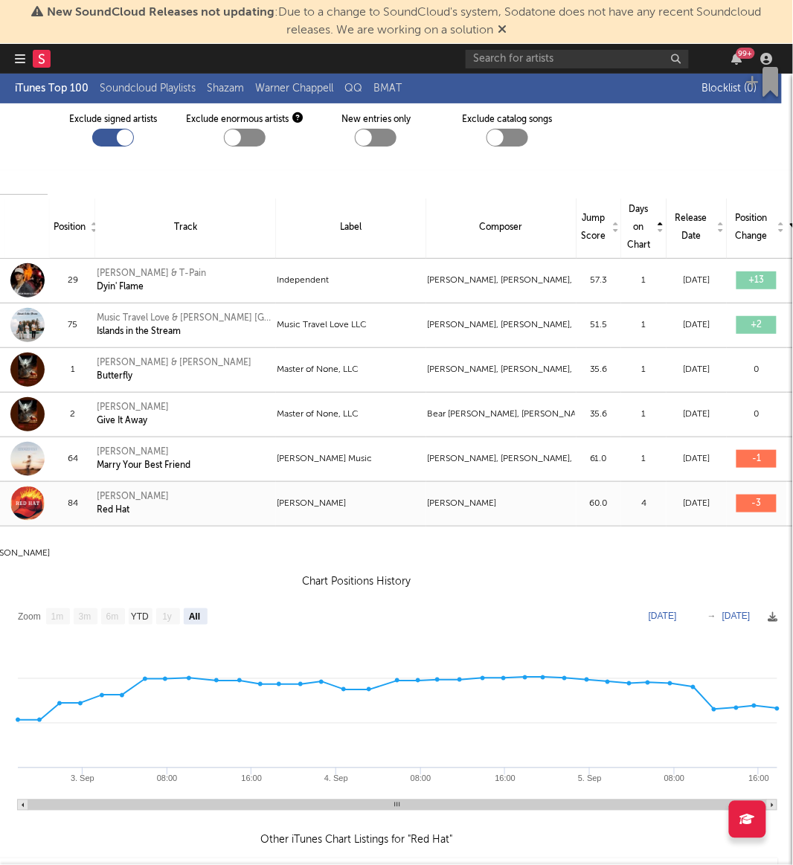
scroll to position [70, 0]
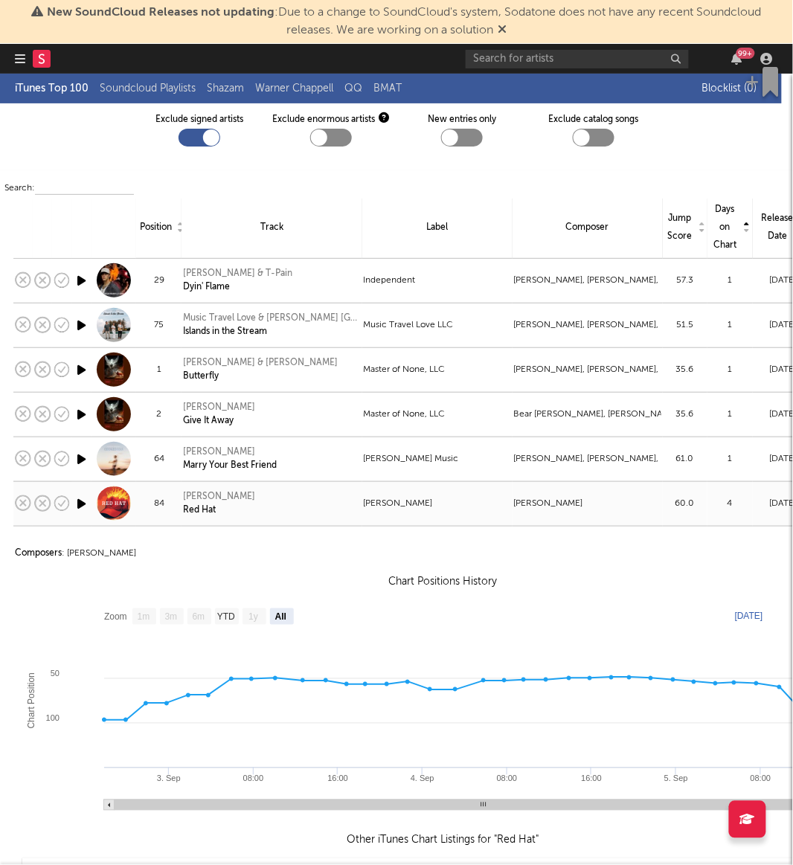
click at [77, 506] on icon "button" at bounding box center [82, 504] width 16 height 19
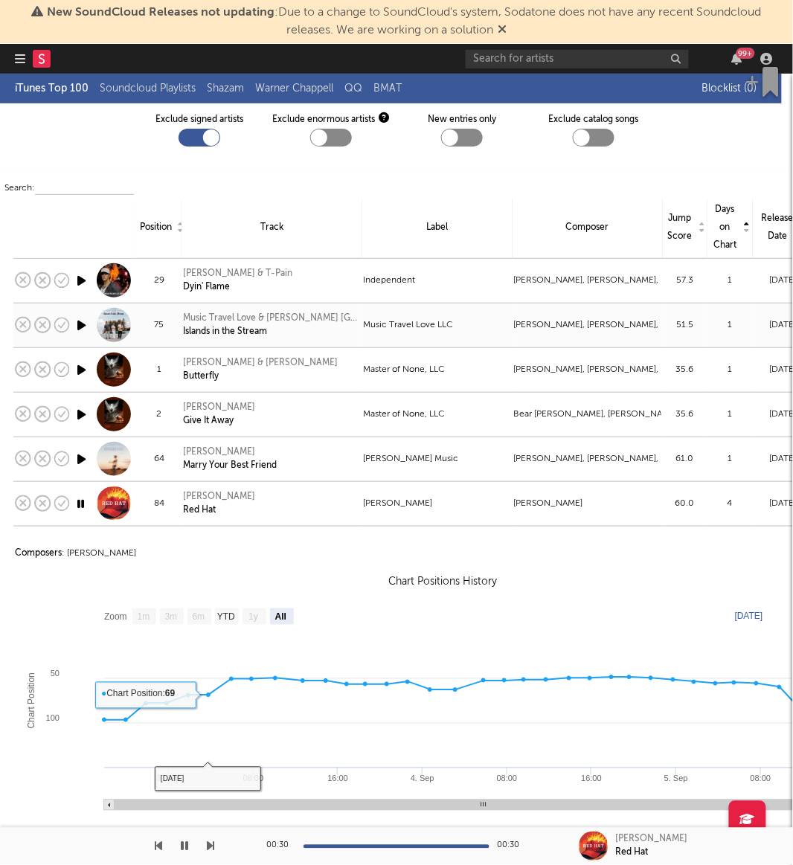
scroll to position [0, 0]
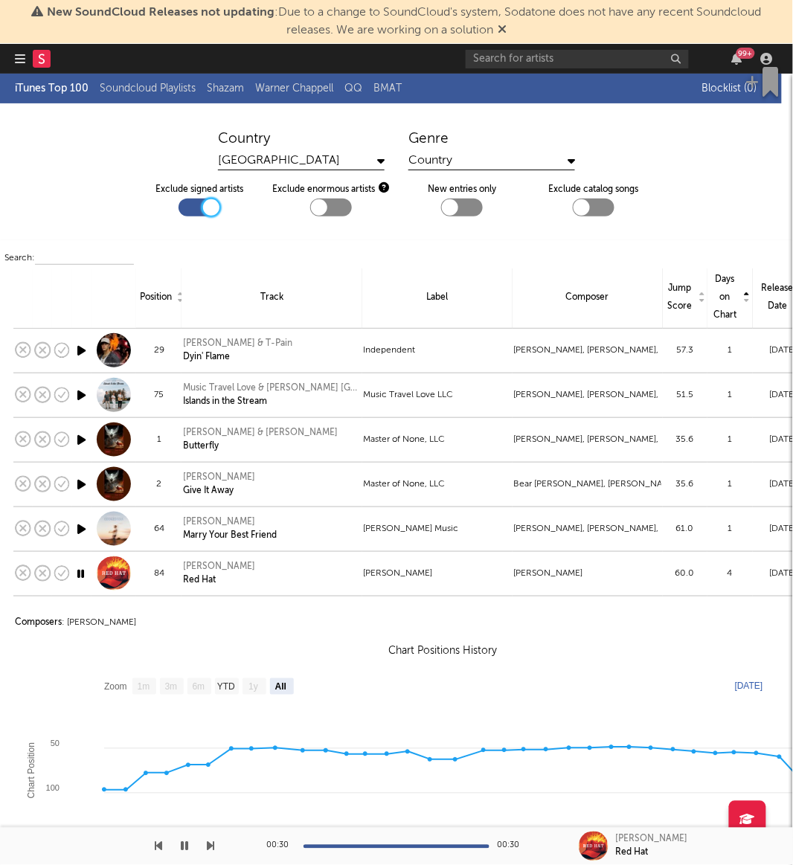
click at [203, 203] on div at bounding box center [211, 207] width 16 height 16
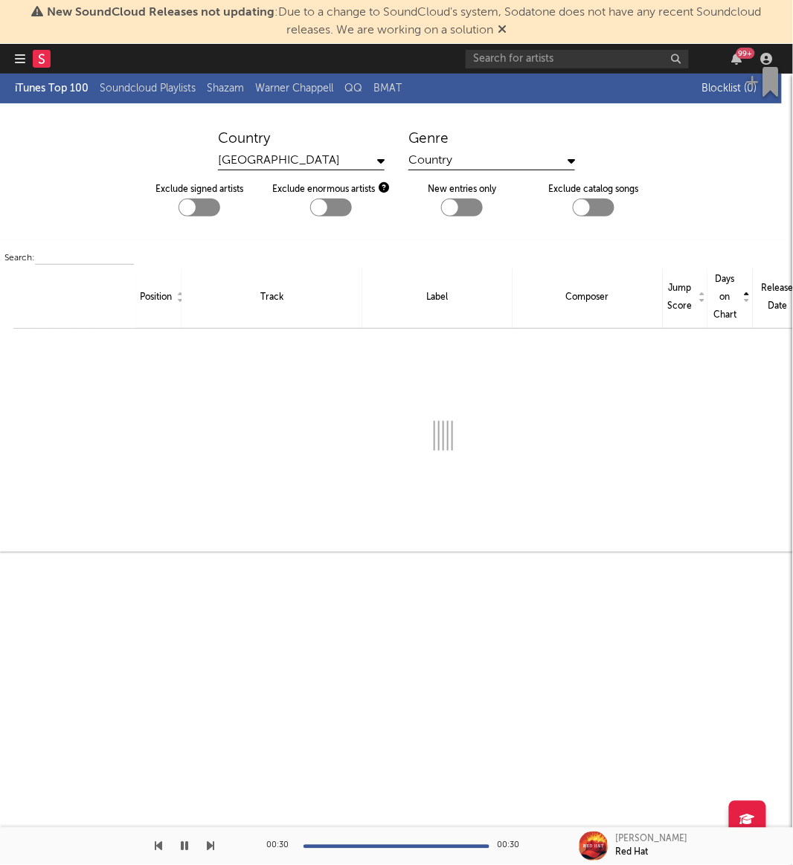
click at [467, 152] on div "Country" at bounding box center [492, 161] width 167 height 19
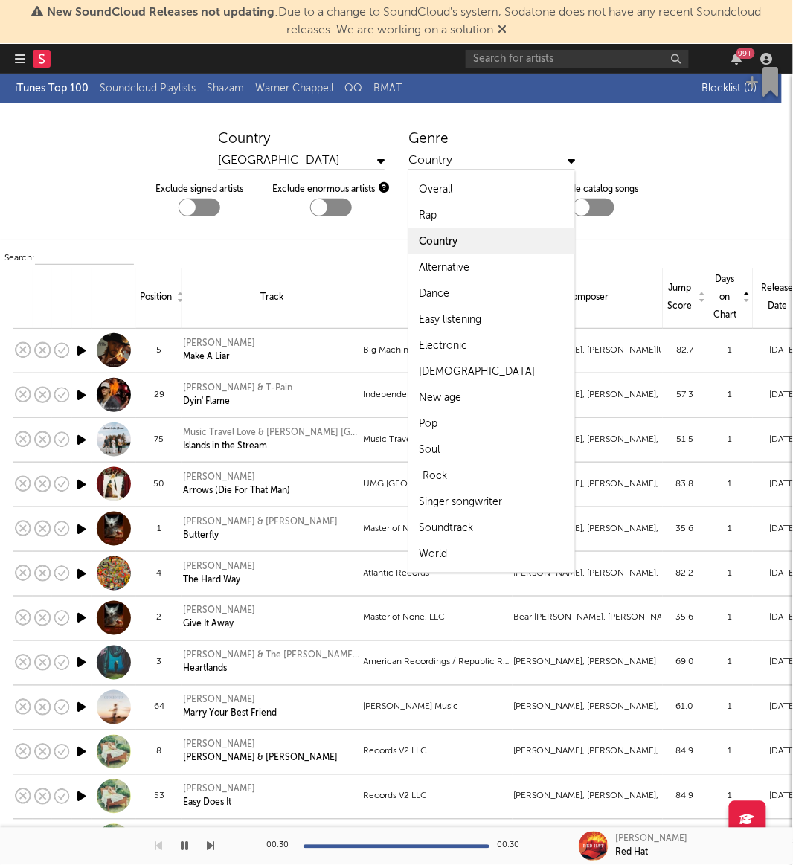
click at [433, 474] on div "Rock" at bounding box center [435, 476] width 25 height 18
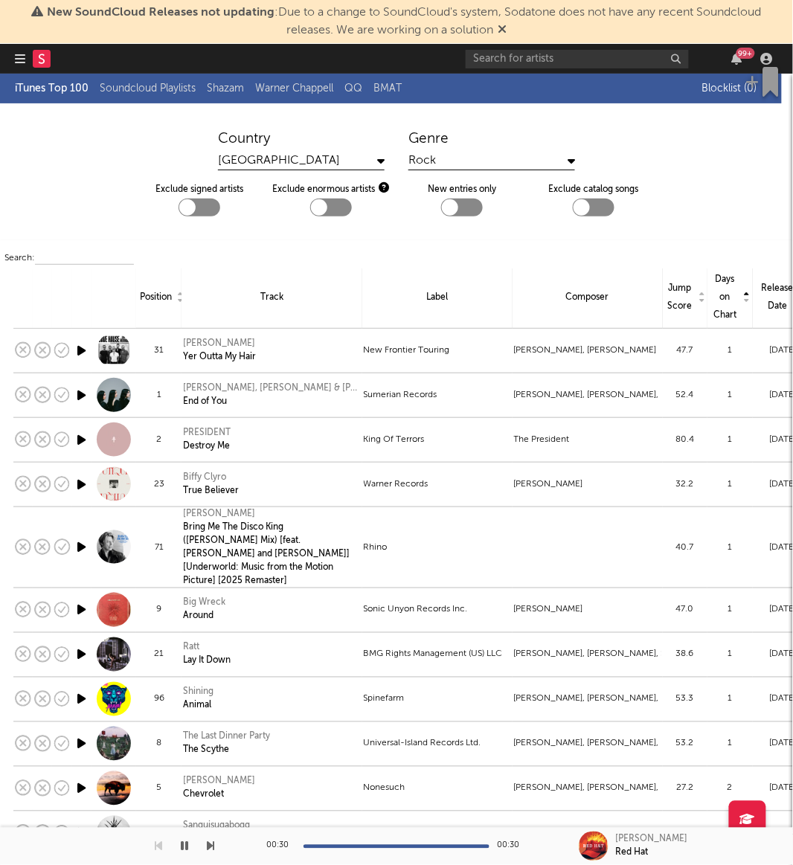
click at [199, 202] on div at bounding box center [200, 208] width 42 height 18
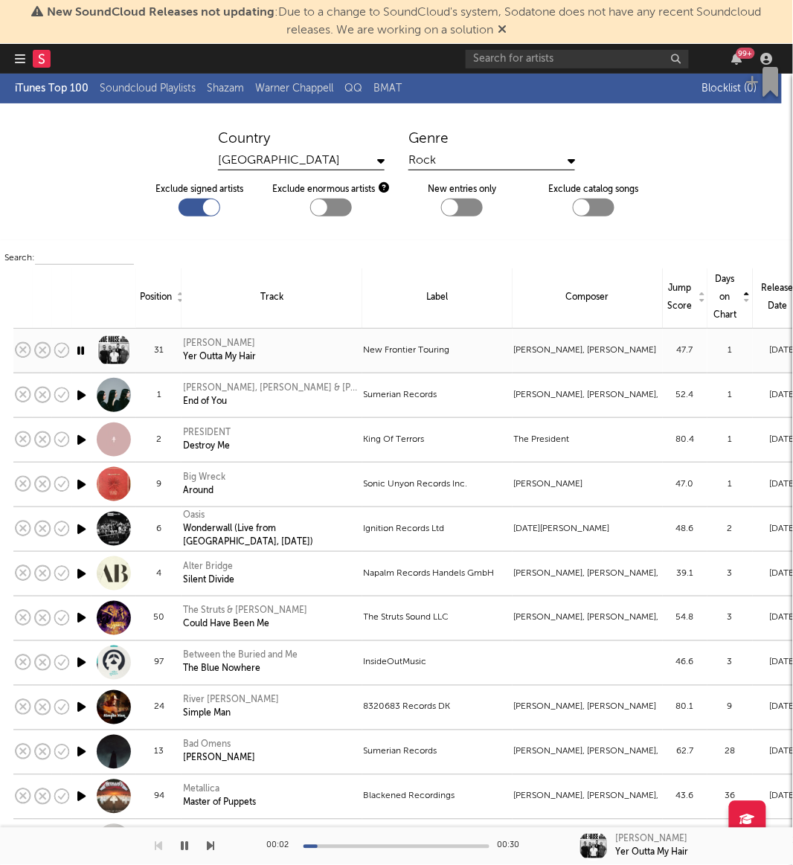
click at [82, 348] on icon "button" at bounding box center [81, 351] width 14 height 19
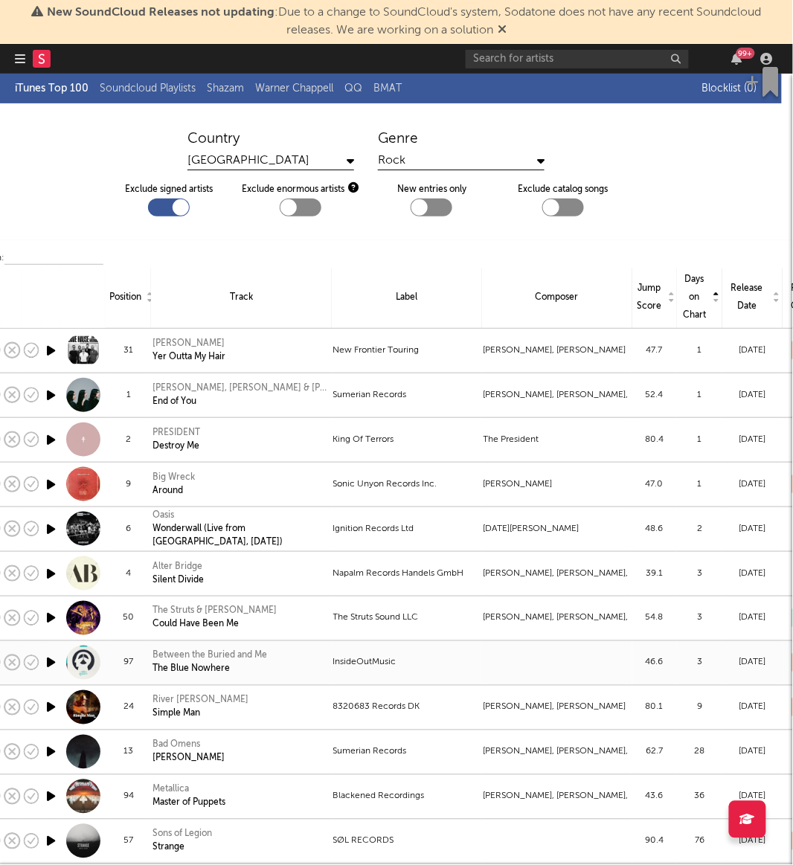
scroll to position [0, 31]
click at [154, 203] on div at bounding box center [168, 208] width 42 height 18
checkbox input "false"
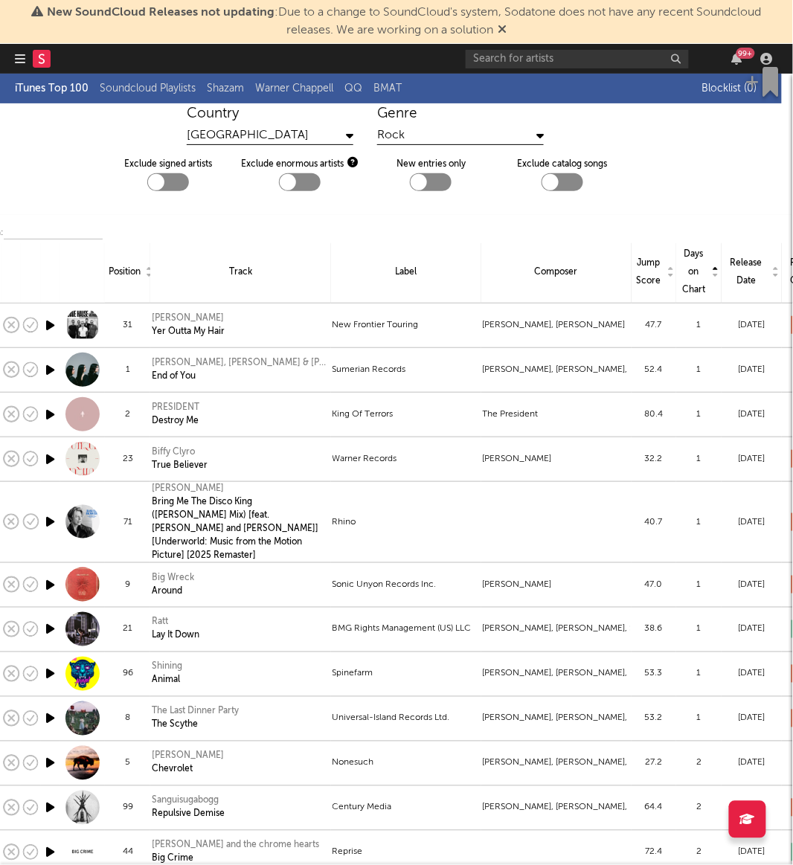
scroll to position [25, 31]
click at [409, 269] on div "Label" at bounding box center [406, 273] width 143 height 18
click at [409, 275] on div "Label" at bounding box center [406, 273] width 143 height 18
click at [352, 243] on th "Label" at bounding box center [406, 274] width 150 height 62
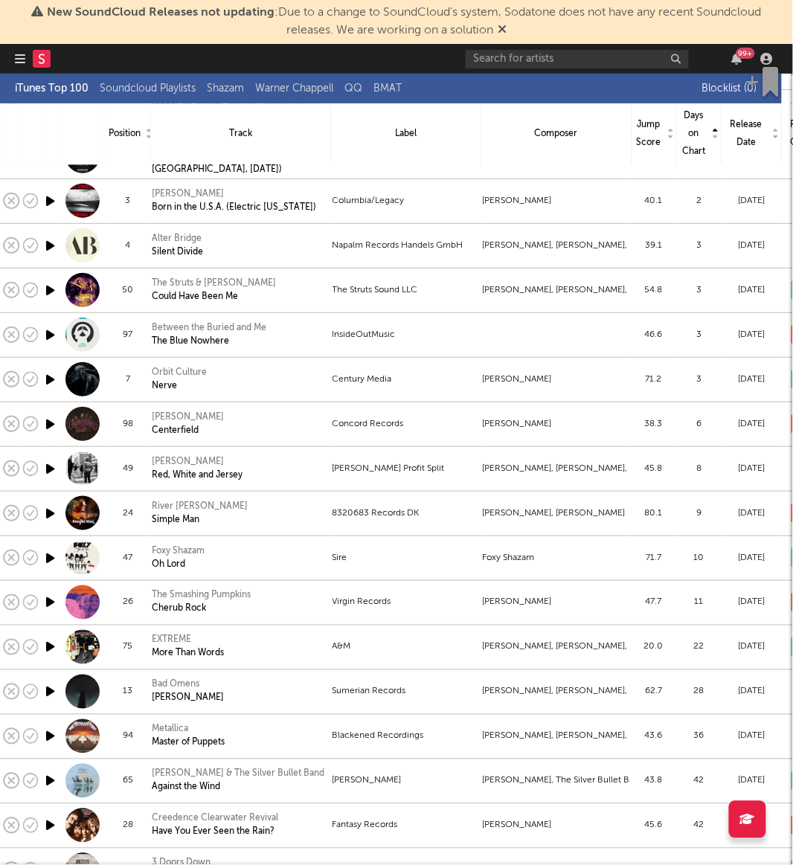
scroll to position [768, 31]
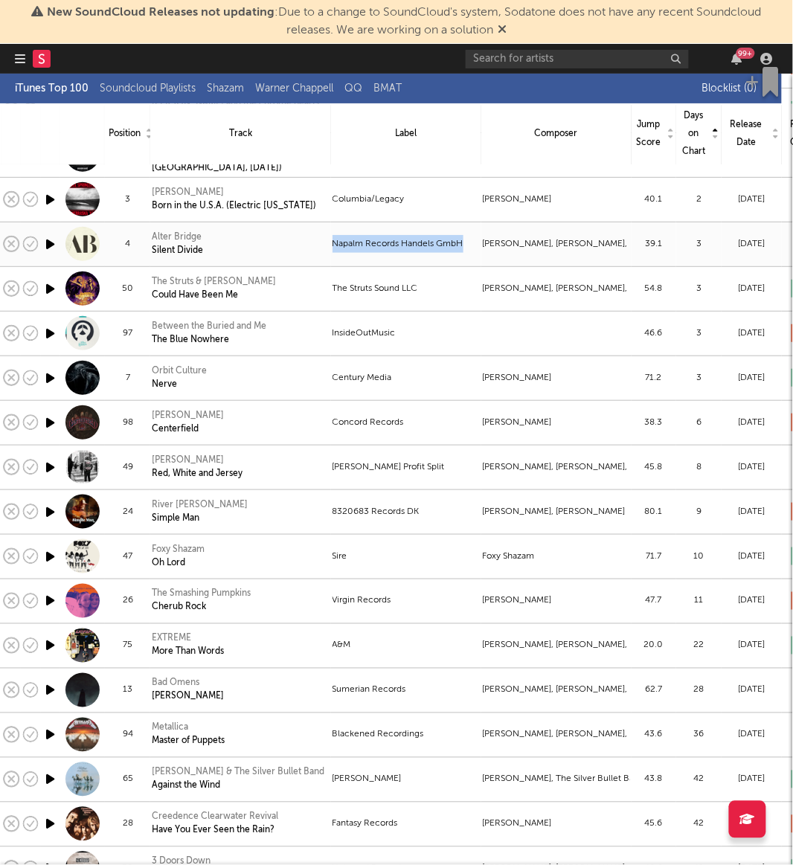
drag, startPoint x: 475, startPoint y: 234, endPoint x: 331, endPoint y: 240, distance: 143.7
click at [331, 240] on td "Napalm Records Handels GmbH" at bounding box center [406, 244] width 150 height 45
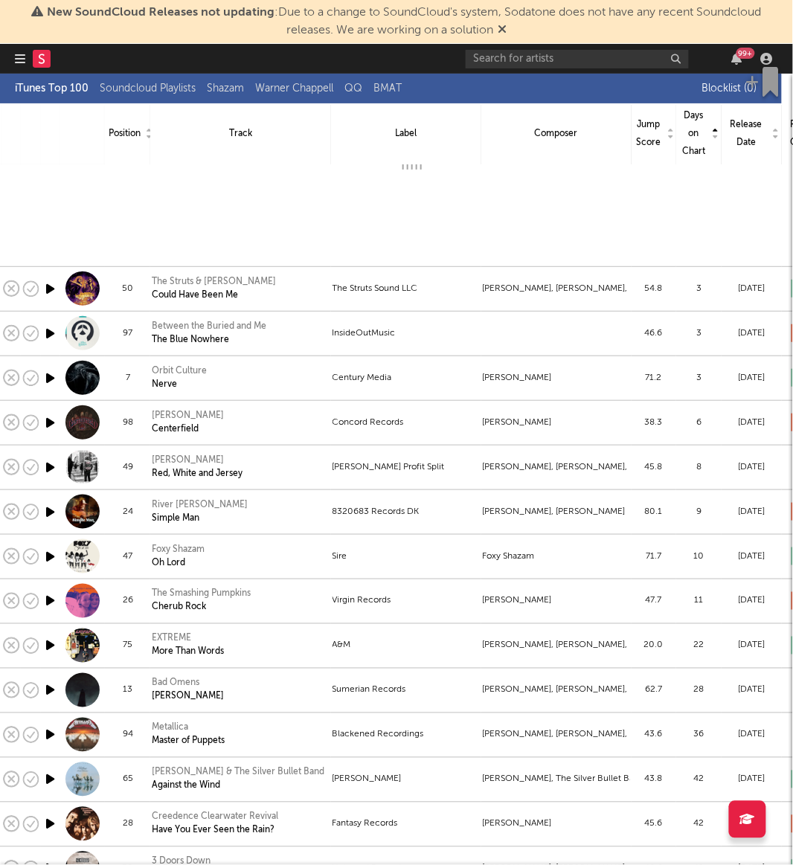
copy div "Napalm Records Handels GmbH"
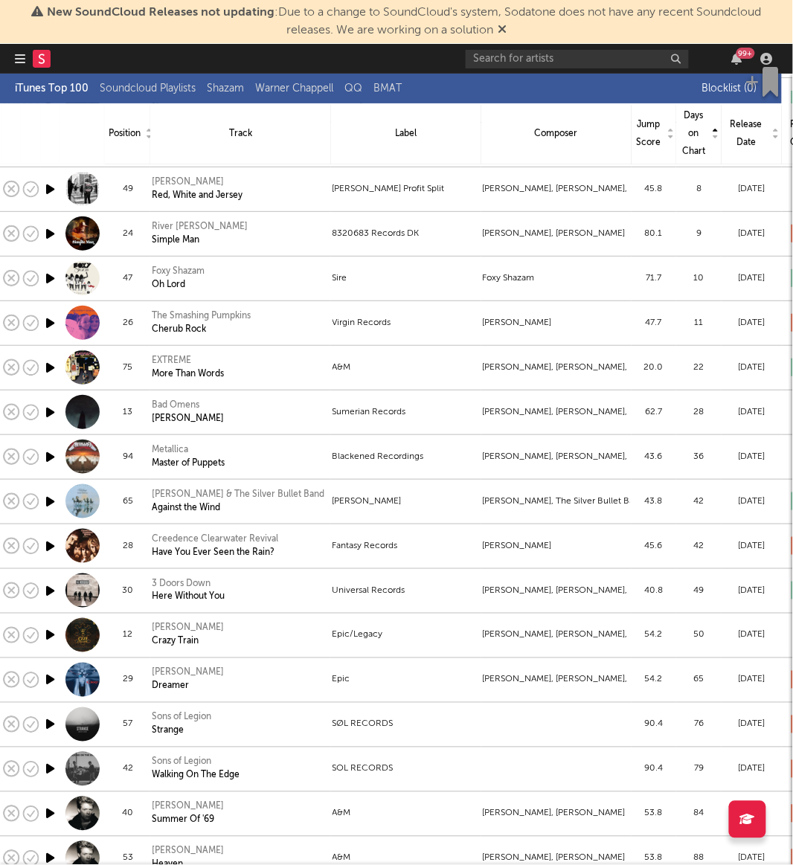
select select "View all"
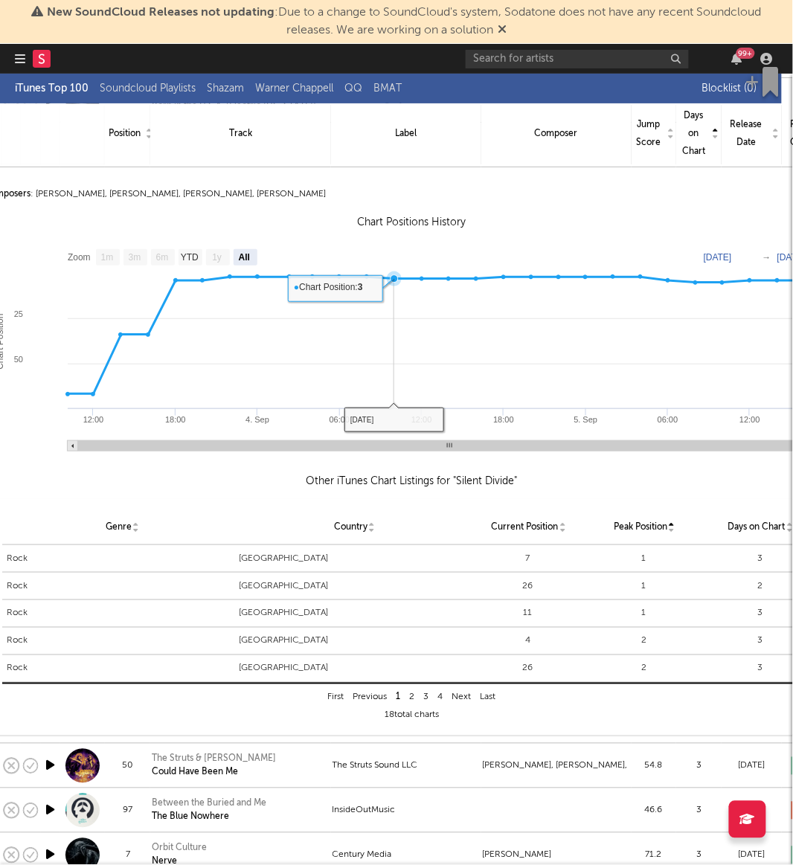
scroll to position [707, 31]
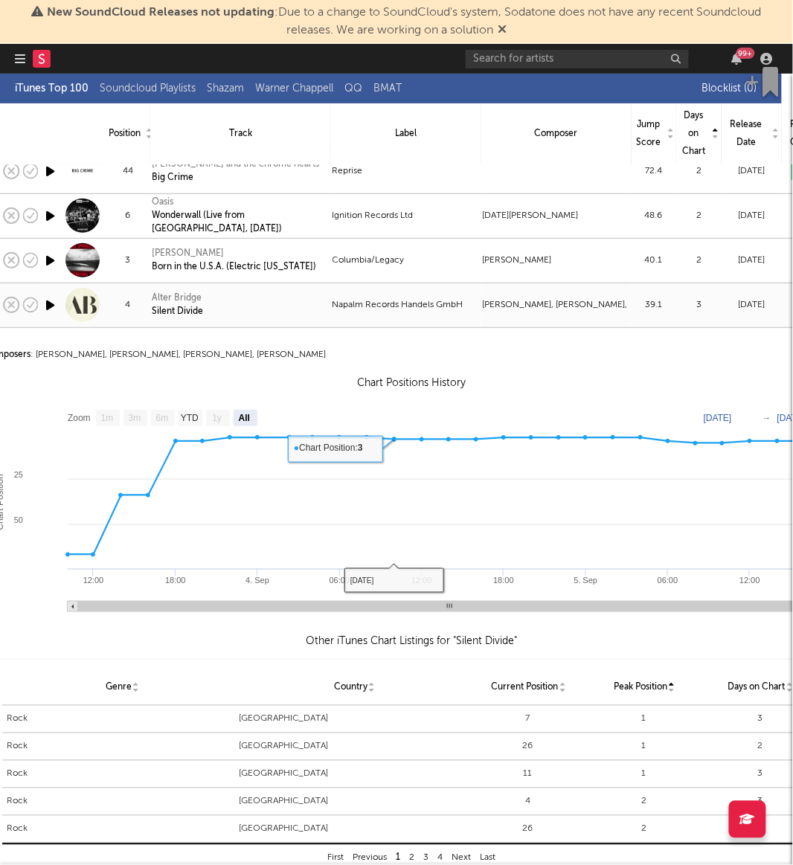
click at [253, 301] on div "Alter Bridge Silent Divide" at bounding box center [240, 305] width 177 height 27
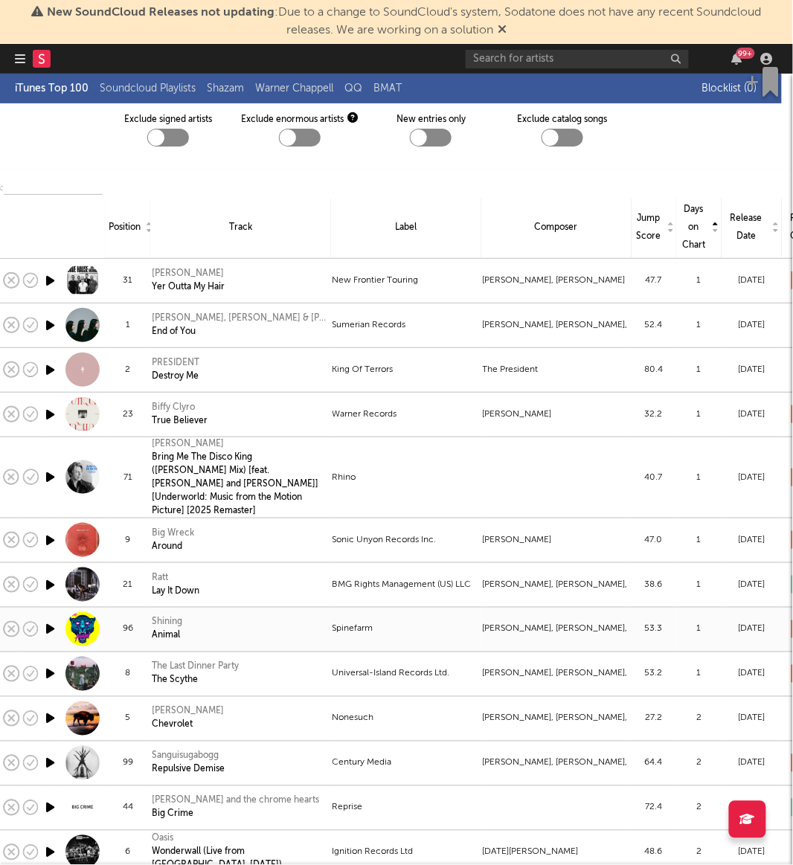
scroll to position [69, 31]
drag, startPoint x: 443, startPoint y: 530, endPoint x: 328, endPoint y: 522, distance: 114.8
click at [328, 522] on tr "9 Big Wreck Around Sonic Unyon Records Inc. [PERSON_NAME] 47.0 1 [DATE] - 1" at bounding box center [415, 541] width 866 height 45
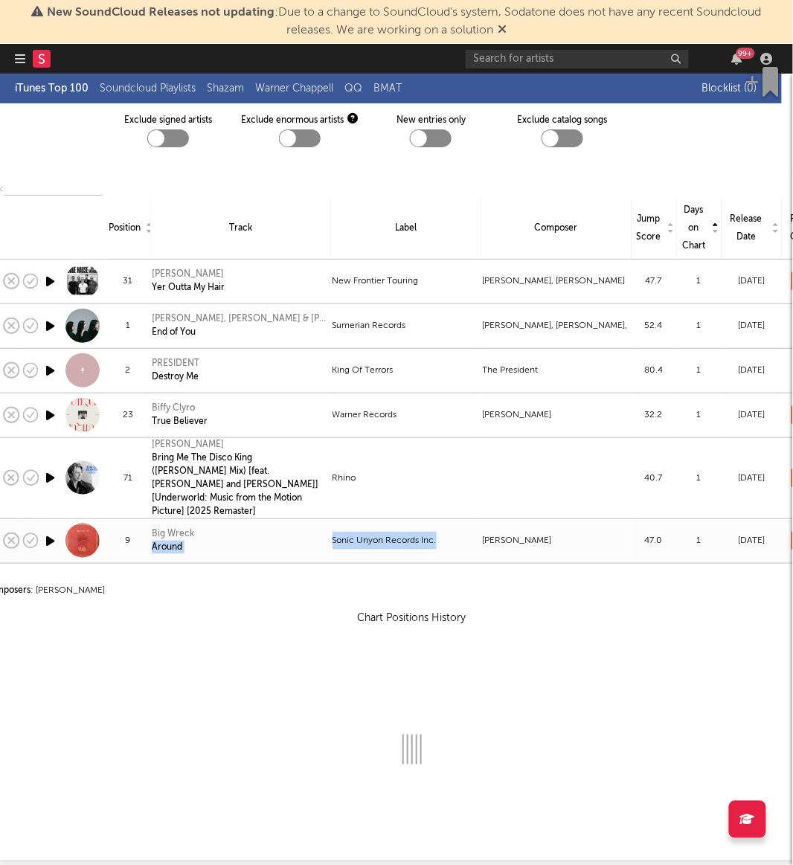
copy tr "Around Sonic Unyon Records Inc."
select select "View all"
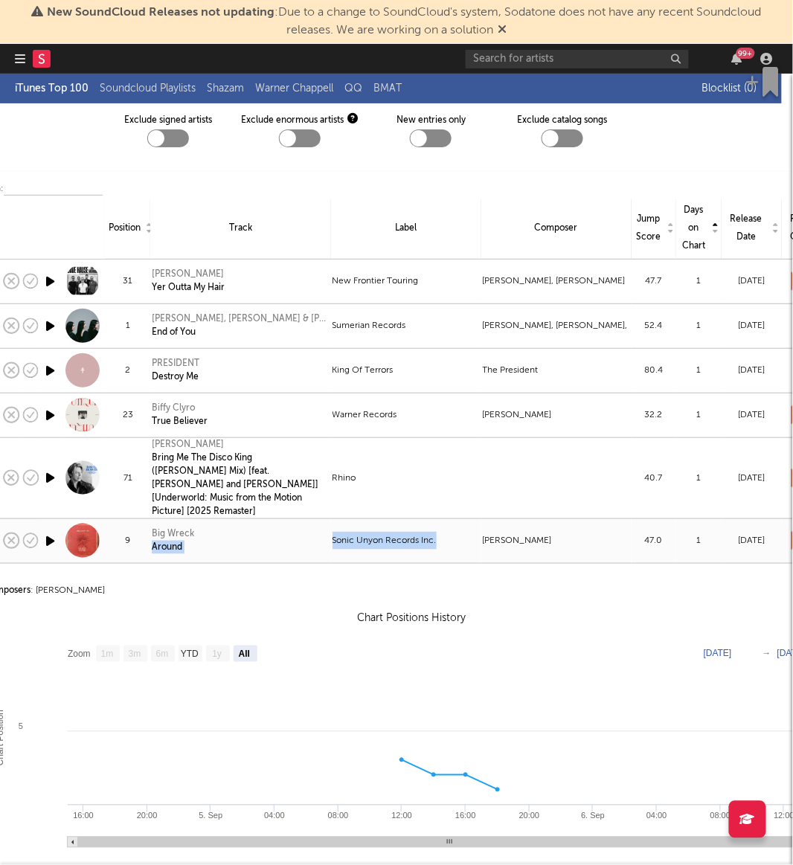
click at [445, 532] on div "Sonic Unyon Records Inc." at bounding box center [406, 541] width 147 height 18
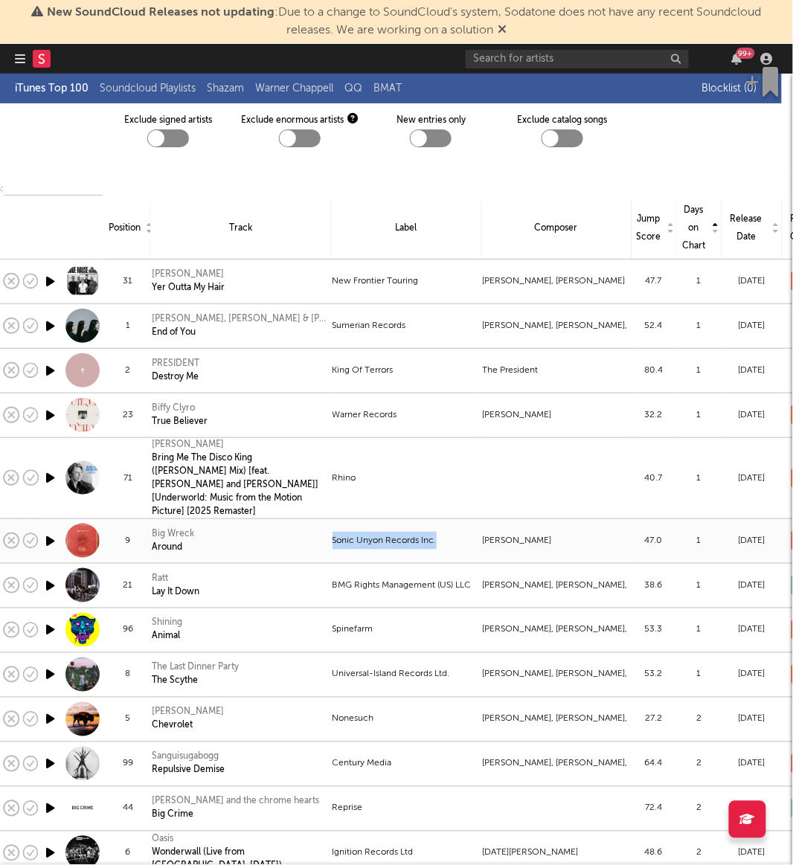
drag, startPoint x: 449, startPoint y: 528, endPoint x: 332, endPoint y: 530, distance: 116.8
click at [333, 532] on div "Sonic Unyon Records Inc." at bounding box center [406, 541] width 147 height 18
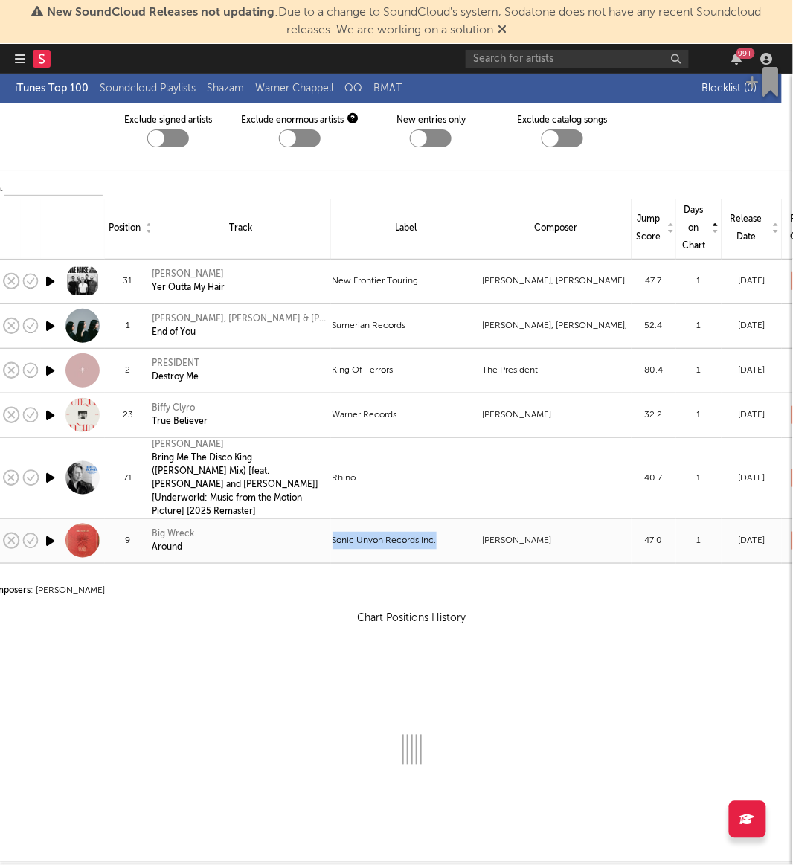
copy div "Sonic Unyon Records Inc."
select select "View all"
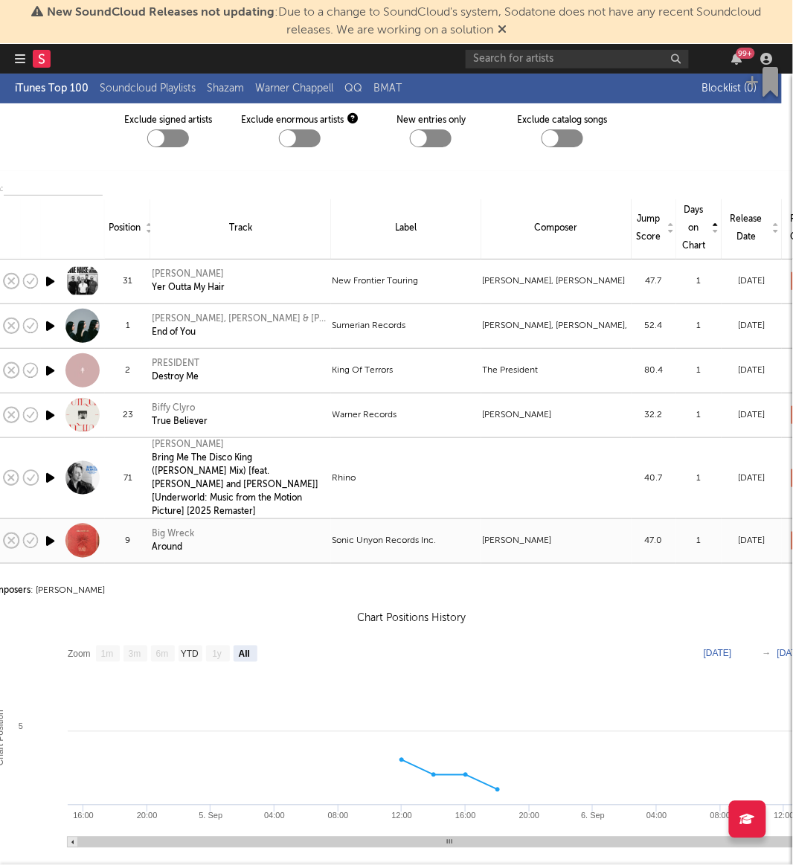
click at [583, 532] on div "[PERSON_NAME]" at bounding box center [556, 541] width 147 height 18
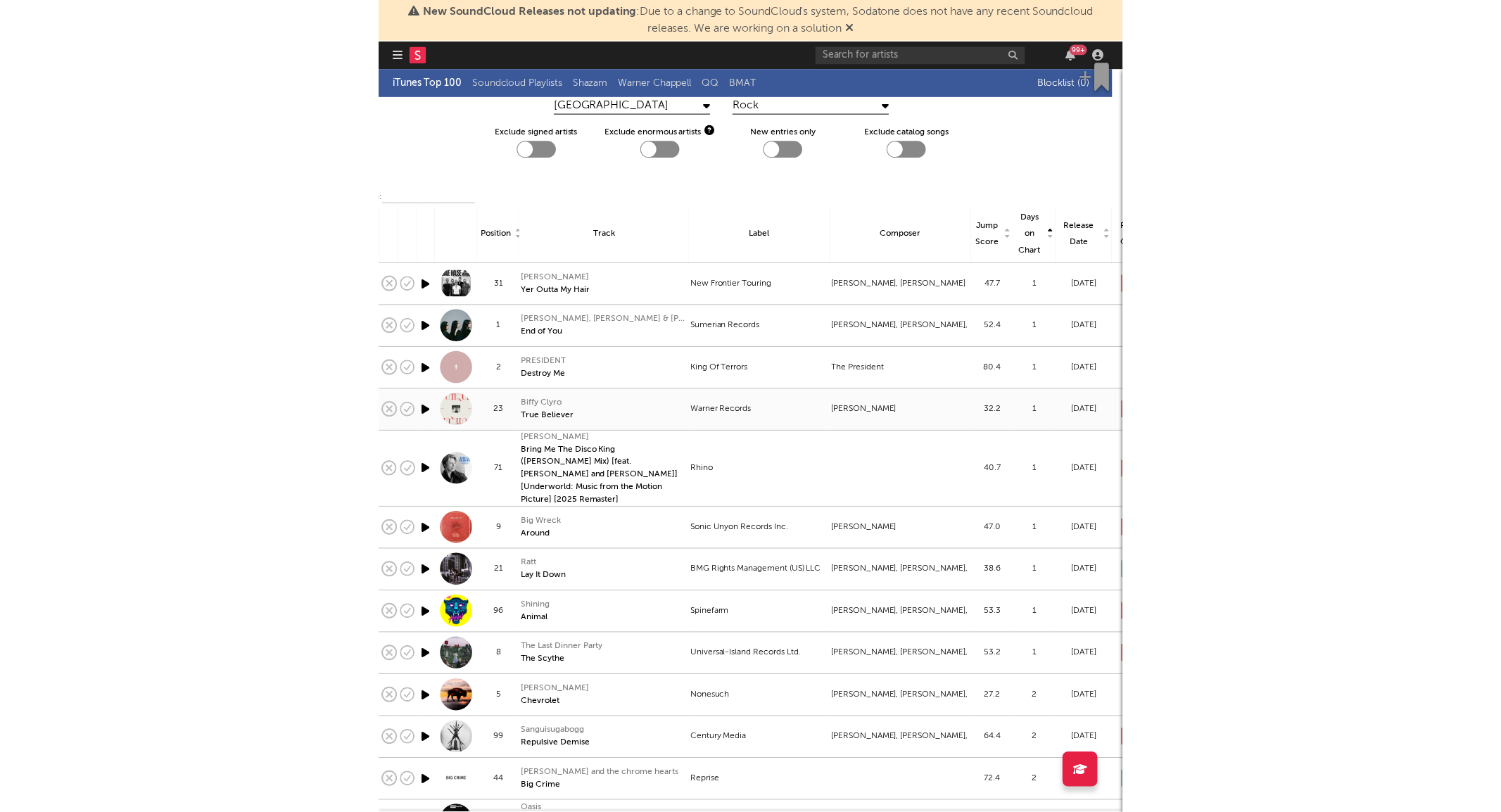
scroll to position [41, 29]
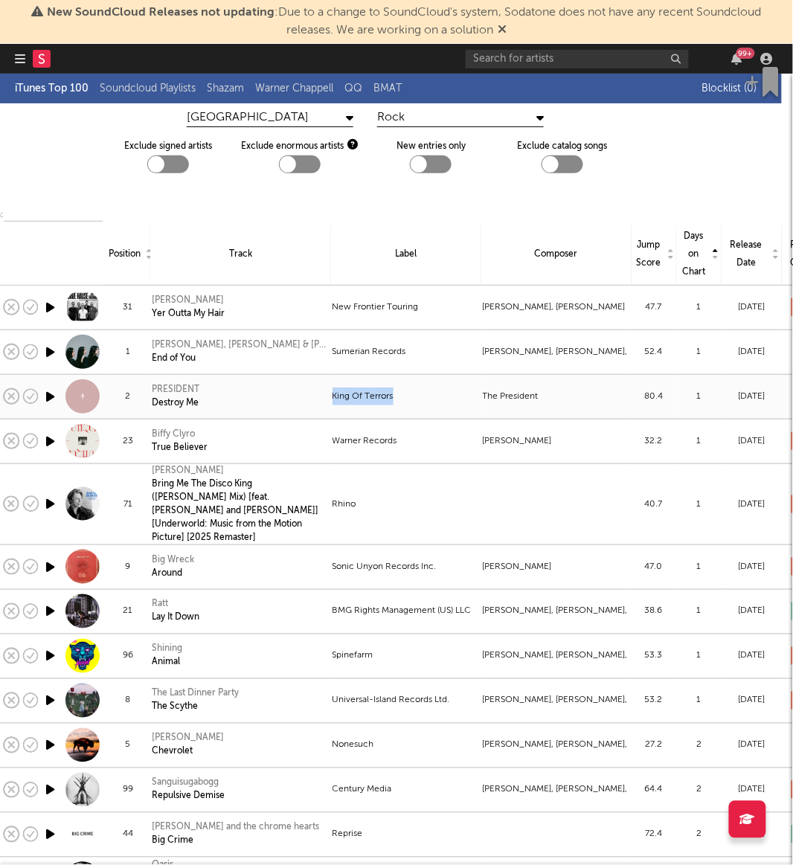
drag, startPoint x: 397, startPoint y: 398, endPoint x: 332, endPoint y: 410, distance: 65.8
click at [332, 410] on td "King Of Terrors" at bounding box center [406, 396] width 150 height 45
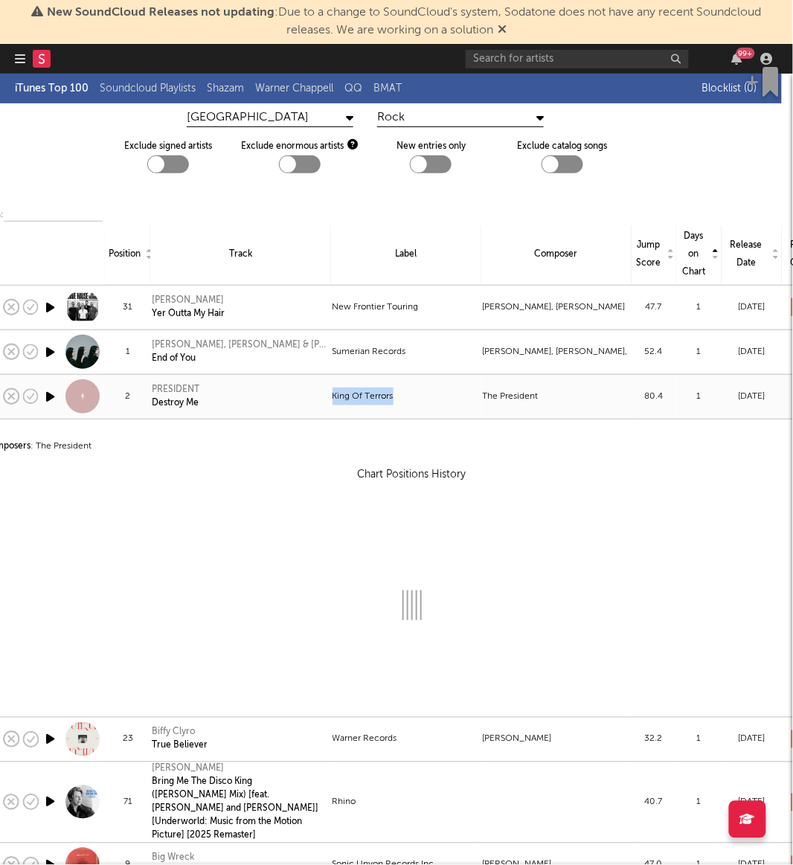
copy div "King Of Terrors"
select select "View all"
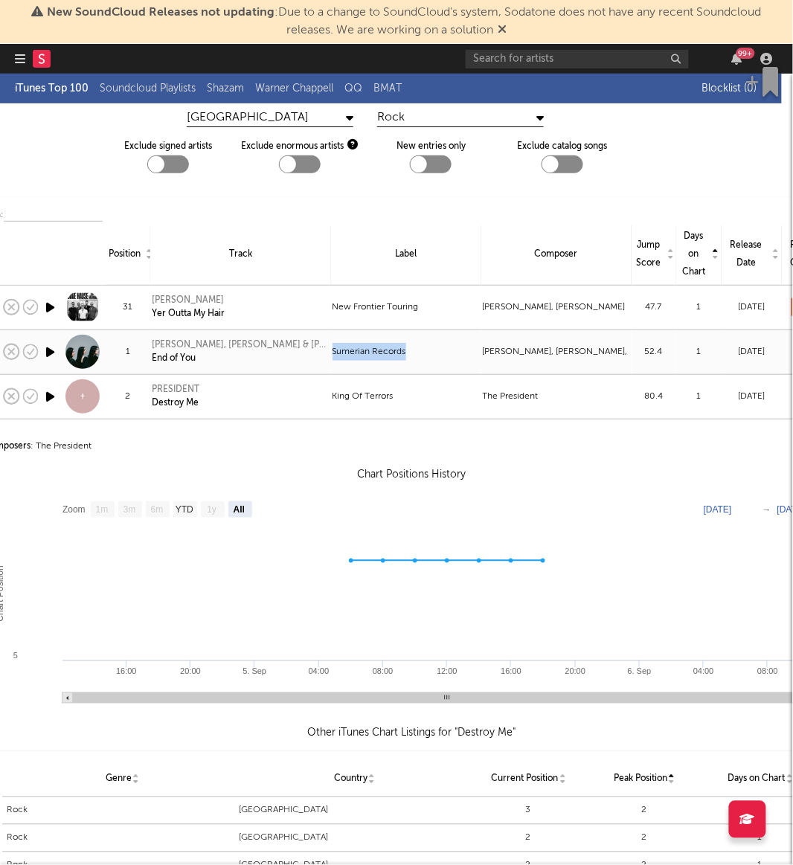
drag, startPoint x: 426, startPoint y: 353, endPoint x: 327, endPoint y: 358, distance: 99.1
click at [327, 358] on tr "1 [PERSON_NAME], [PERSON_NAME] & [PERSON_NAME] End of You Sumerian Records [PER…" at bounding box center [415, 352] width 866 height 45
select select "View all"
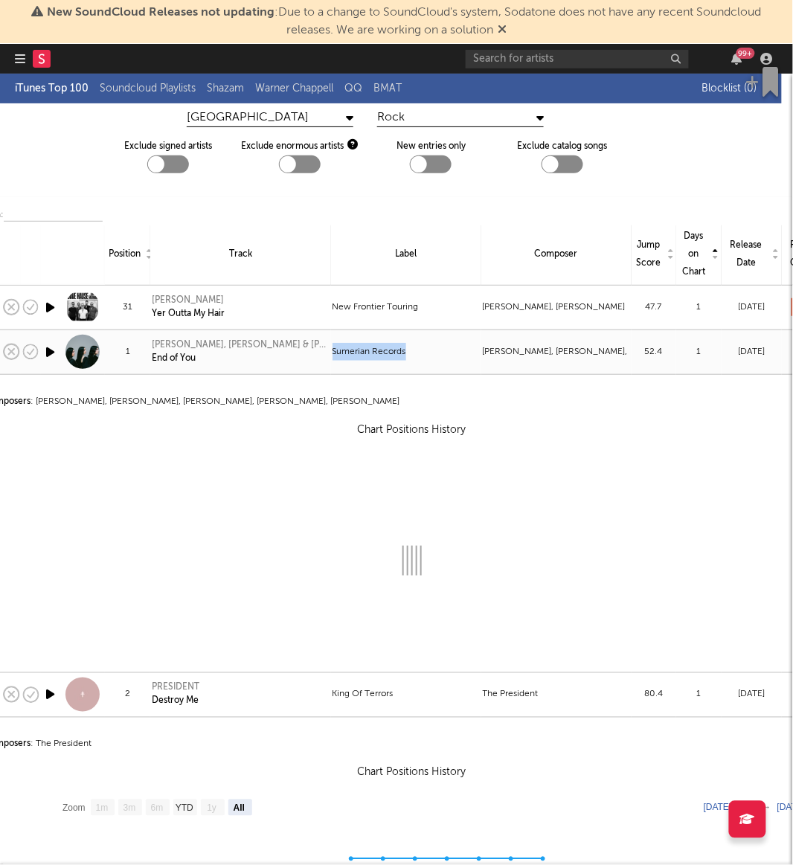
select select "View all"
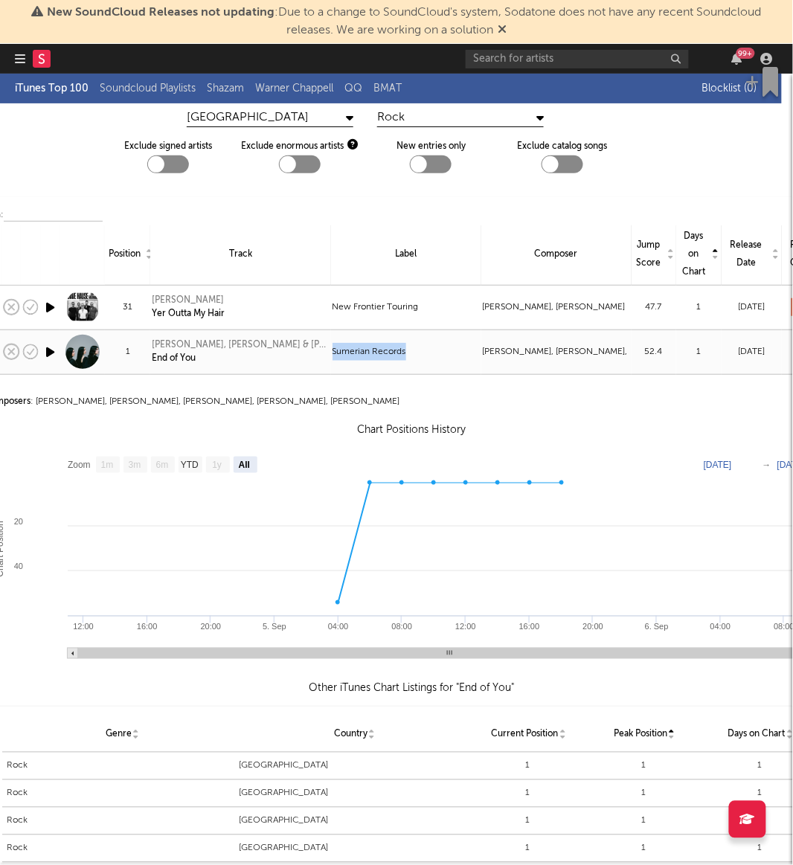
copy tr "Sumerian Records"
click at [397, 339] on td "Sumerian Records" at bounding box center [406, 352] width 150 height 45
select select "View all"
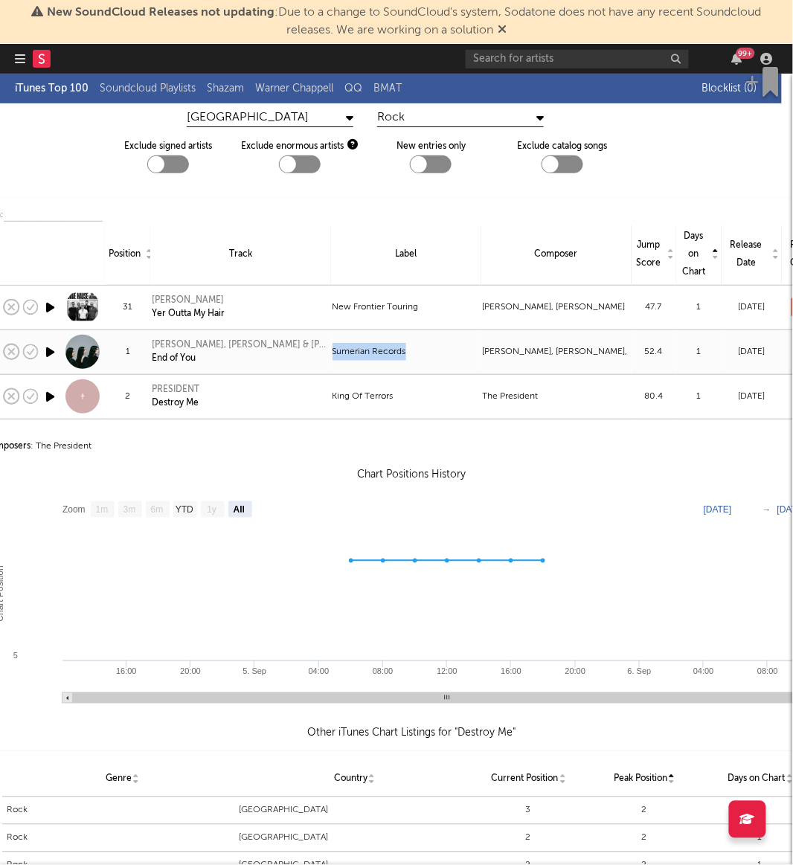
drag, startPoint x: 407, startPoint y: 354, endPoint x: 333, endPoint y: 359, distance: 73.8
click at [333, 359] on div "Sumerian Records" at bounding box center [406, 352] width 147 height 18
select select "View all"
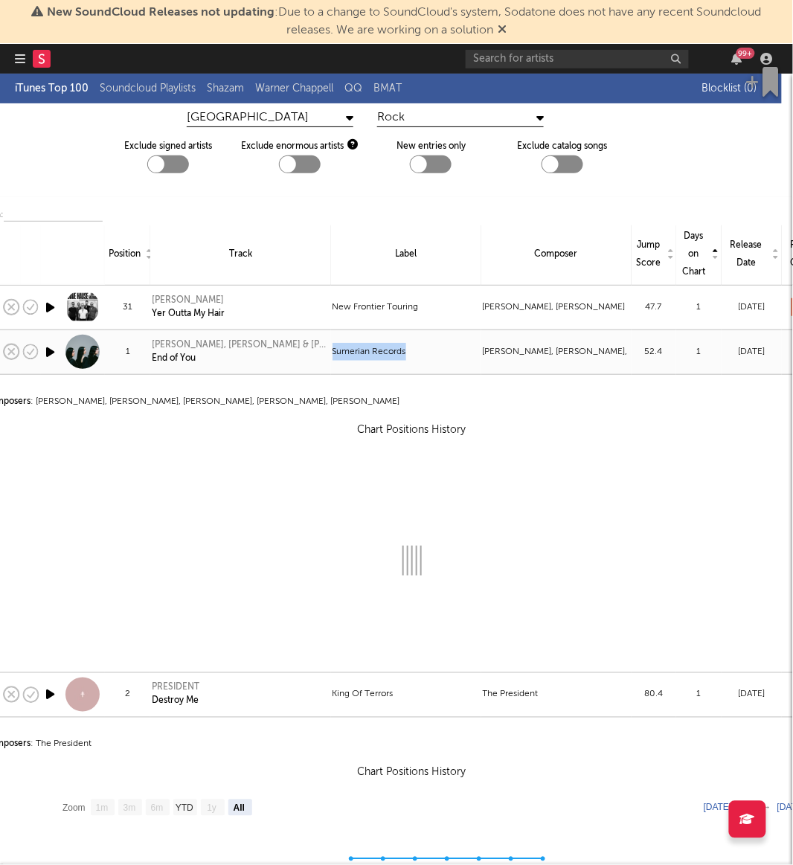
copy div "Sumerian Records"
select select "View all"
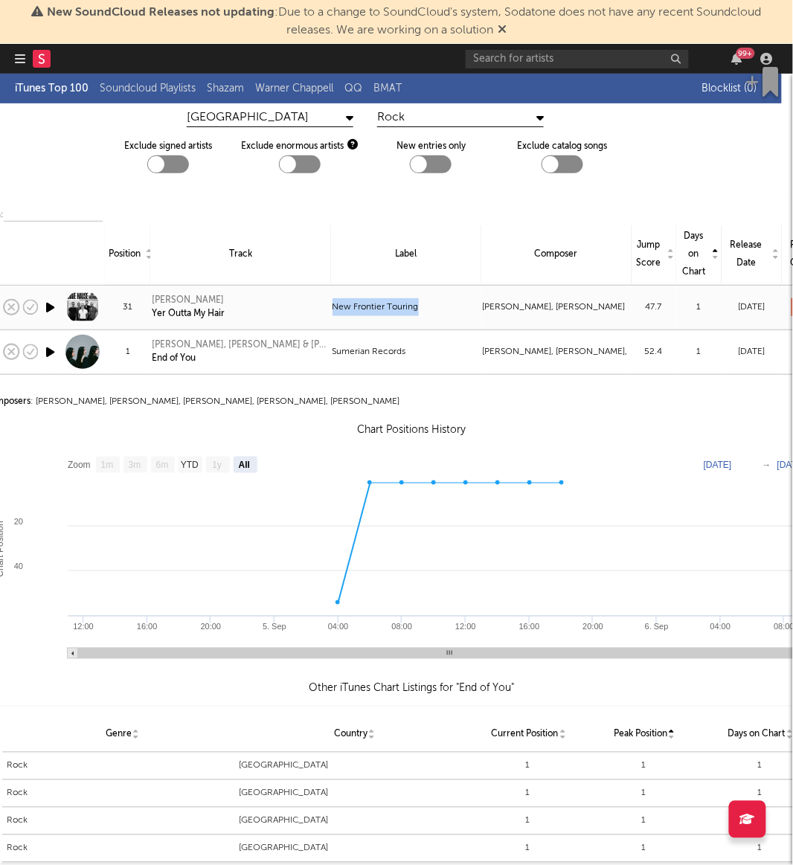
drag, startPoint x: 426, startPoint y: 303, endPoint x: 332, endPoint y: 315, distance: 94.5
click at [333, 315] on div "New Frontier Touring" at bounding box center [406, 307] width 147 height 18
select select "View all"
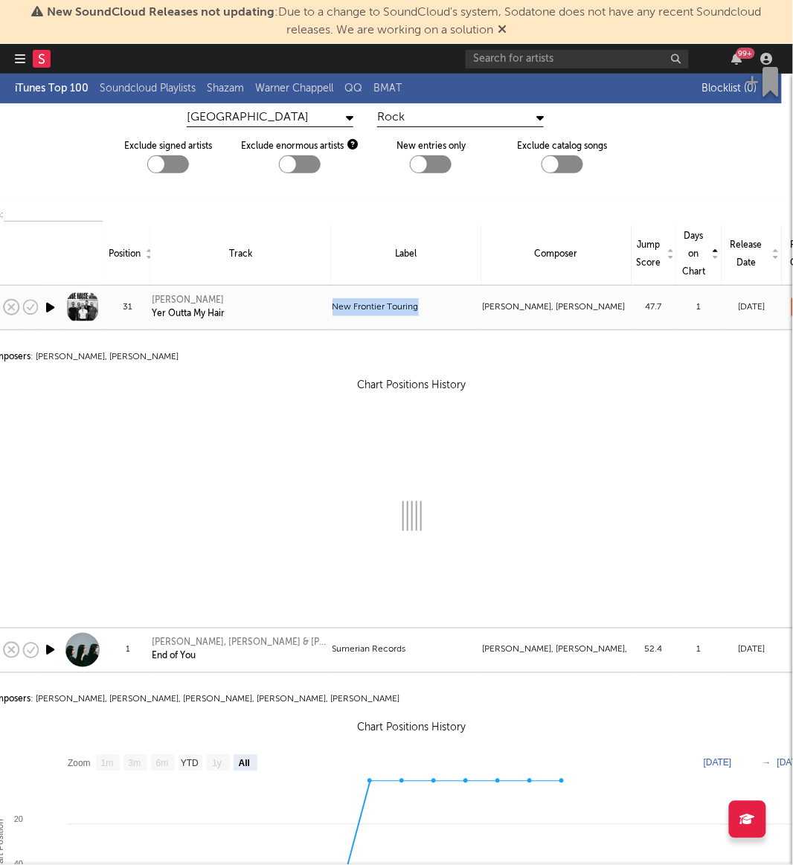
select select "View all"
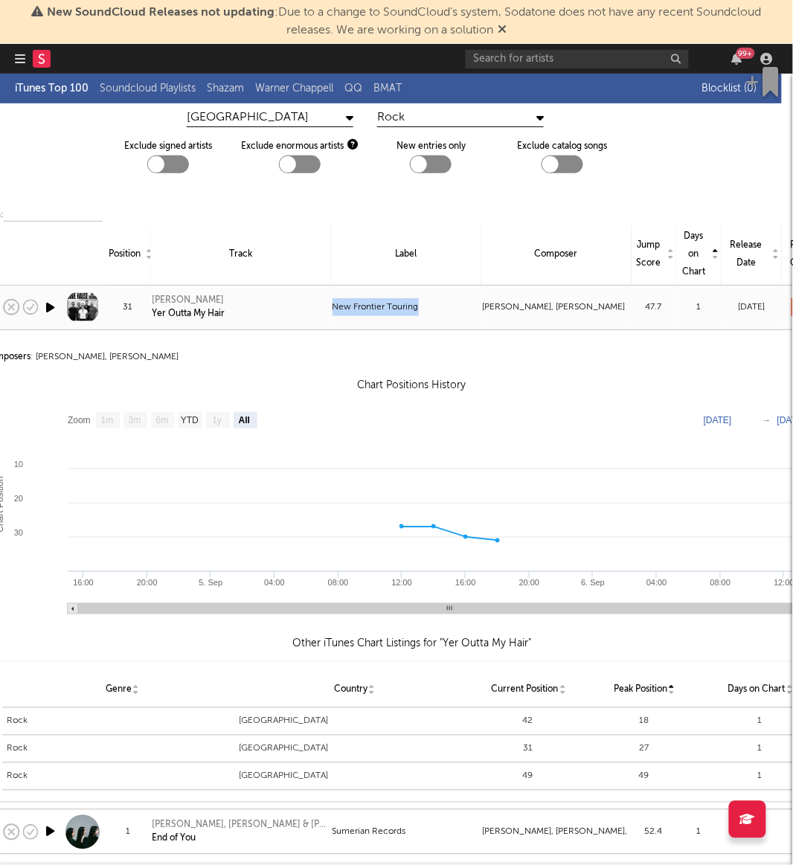
copy div "New Frontier Touring"
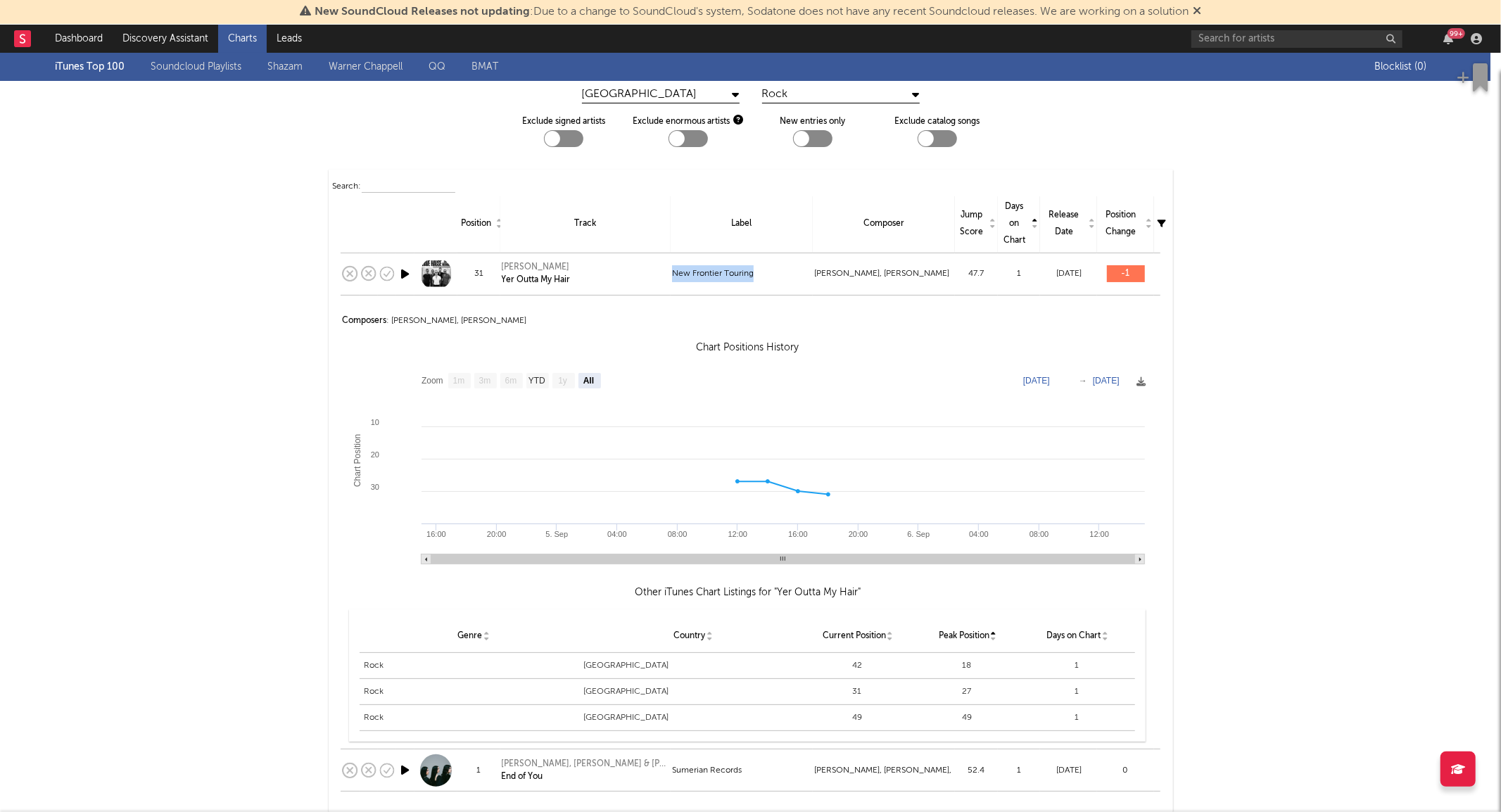
scroll to position [41, 0]
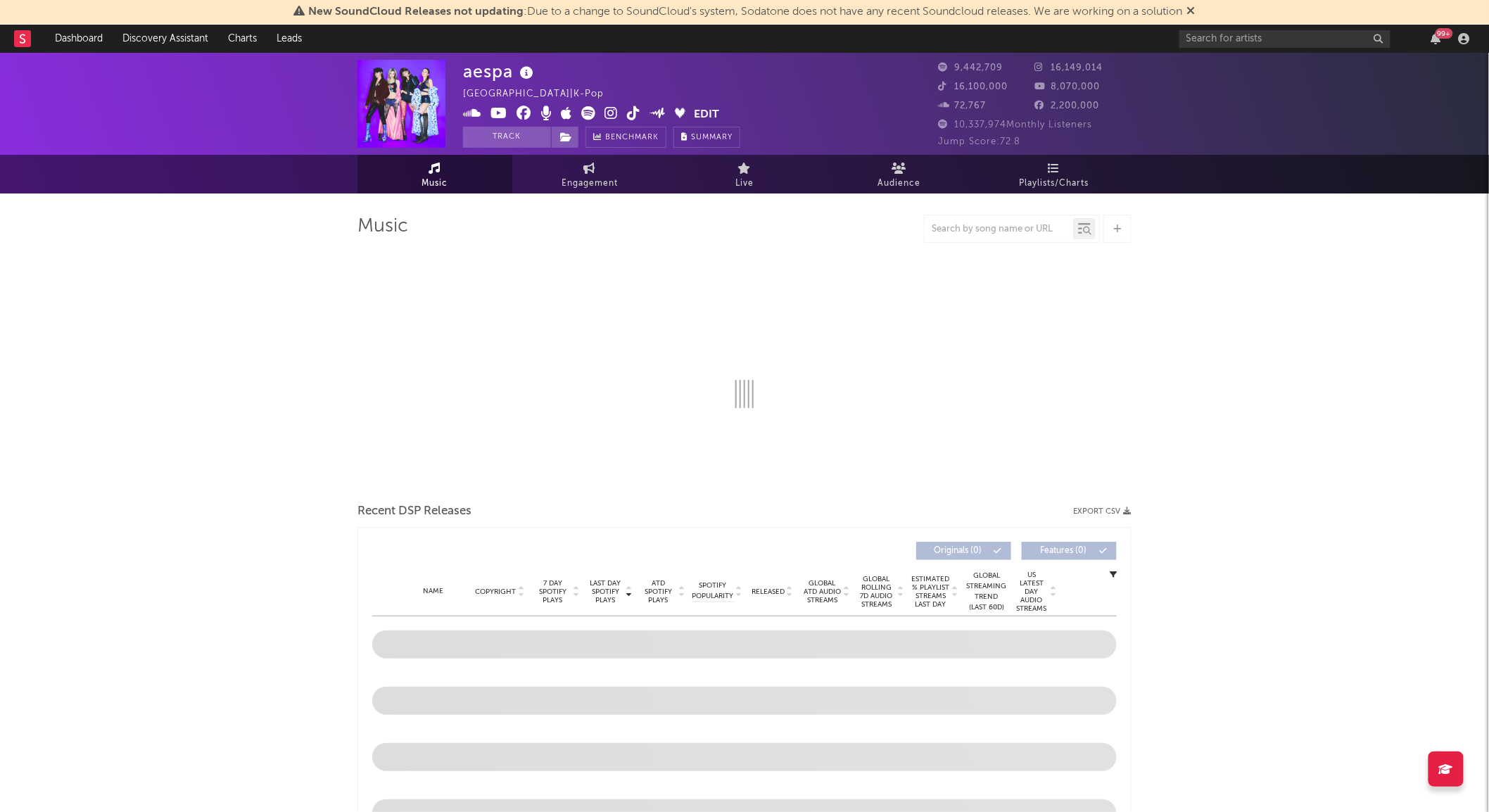
select select "6m"
